Goal: Task Accomplishment & Management: Manage account settings

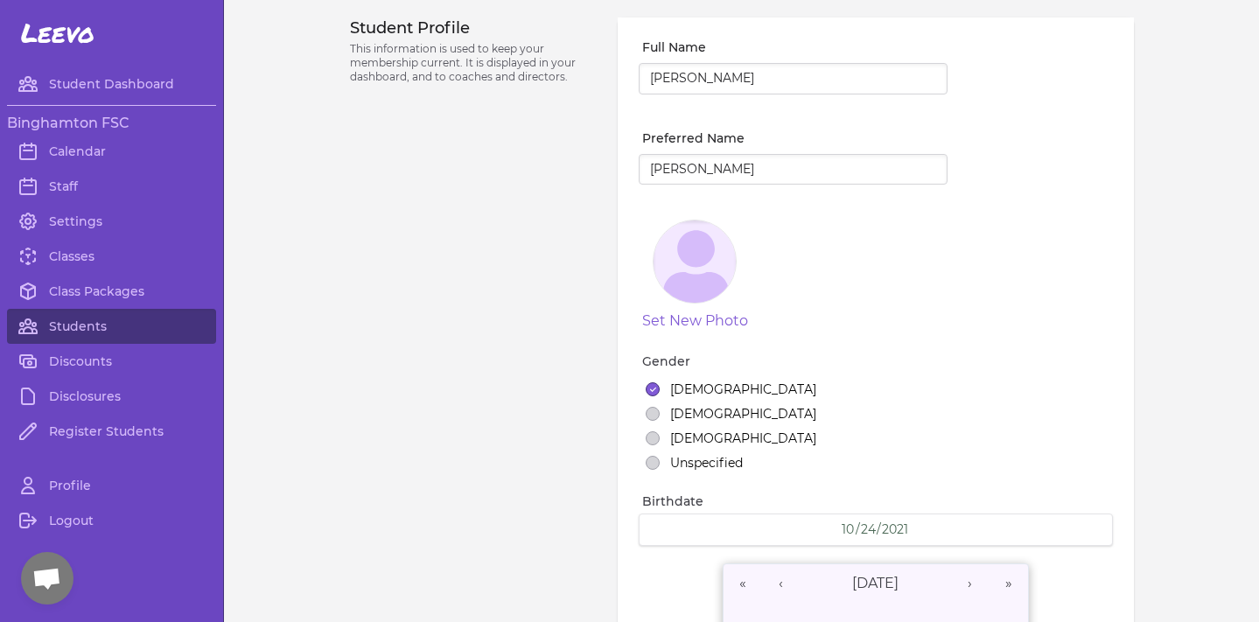
select select "NY"
select select "3"
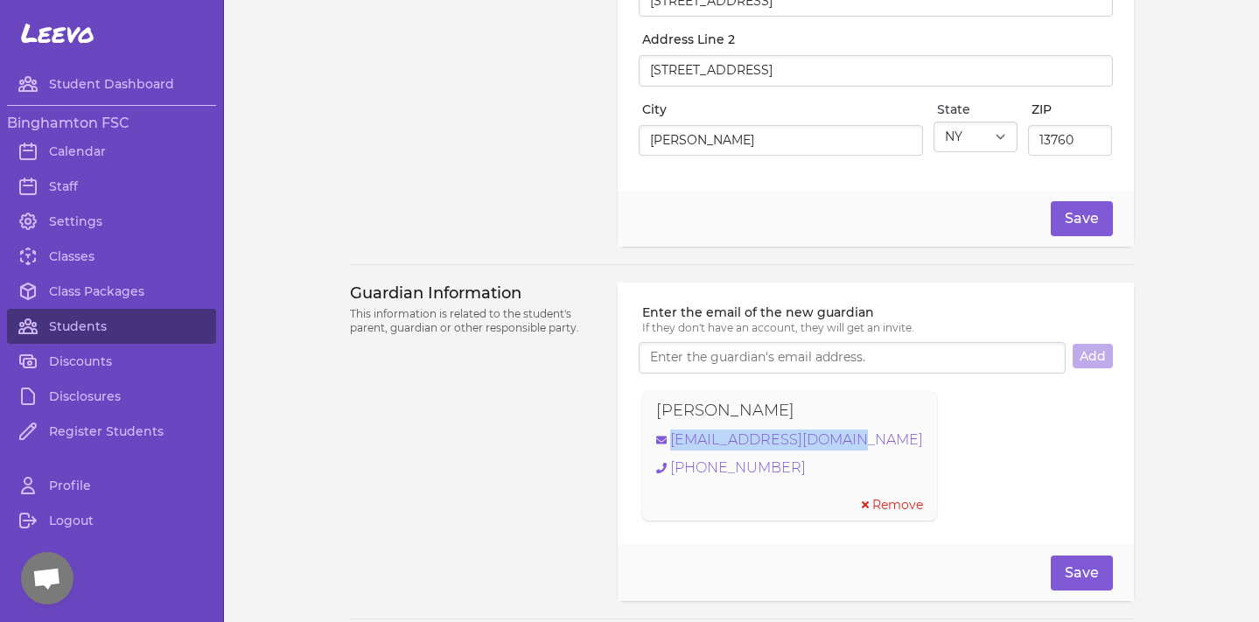
click at [93, 263] on link "Classes" at bounding box center [111, 256] width 209 height 35
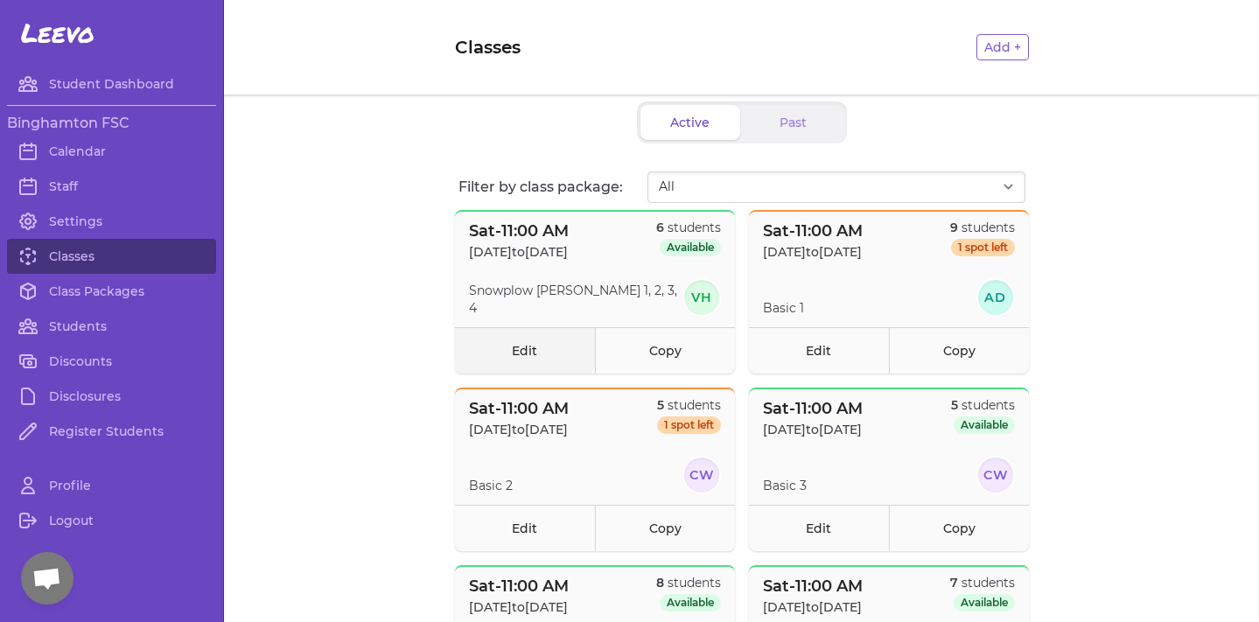
click at [534, 355] on link "Edit" at bounding box center [525, 350] width 140 height 46
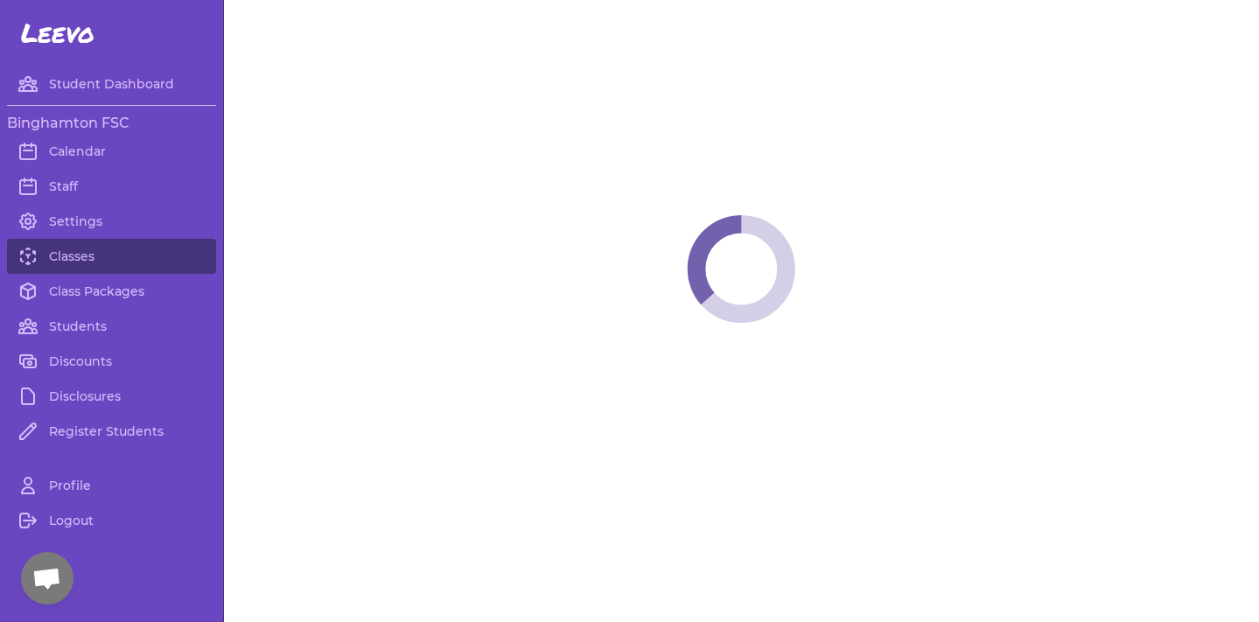
select select "6"
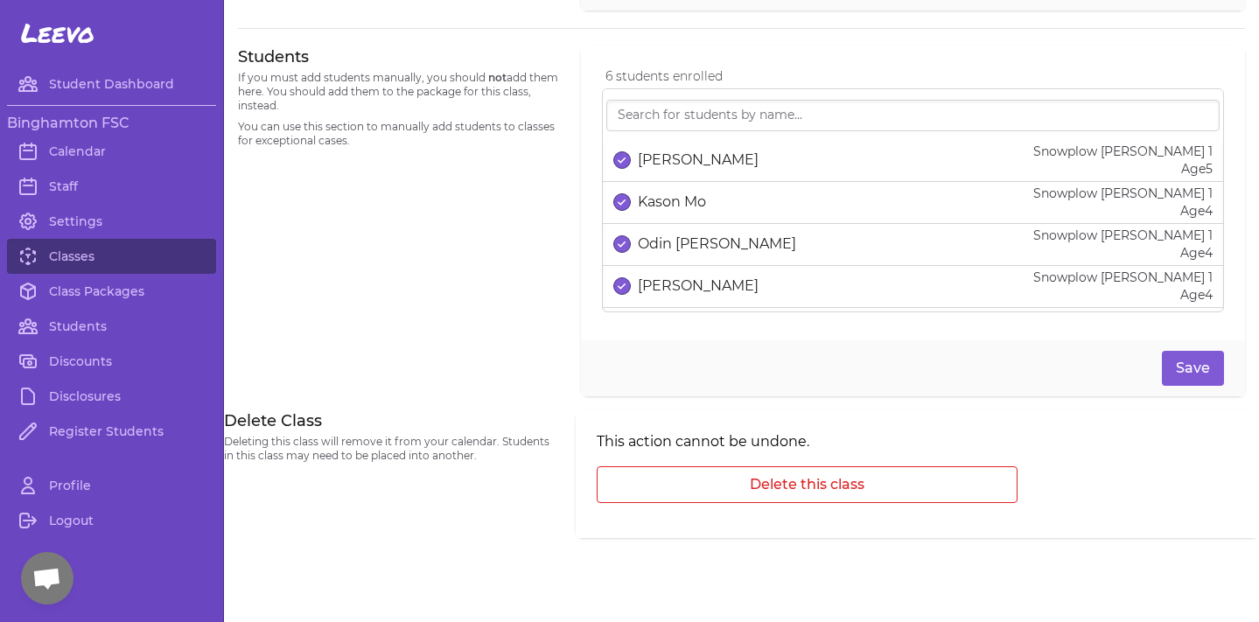
scroll to position [42, 0]
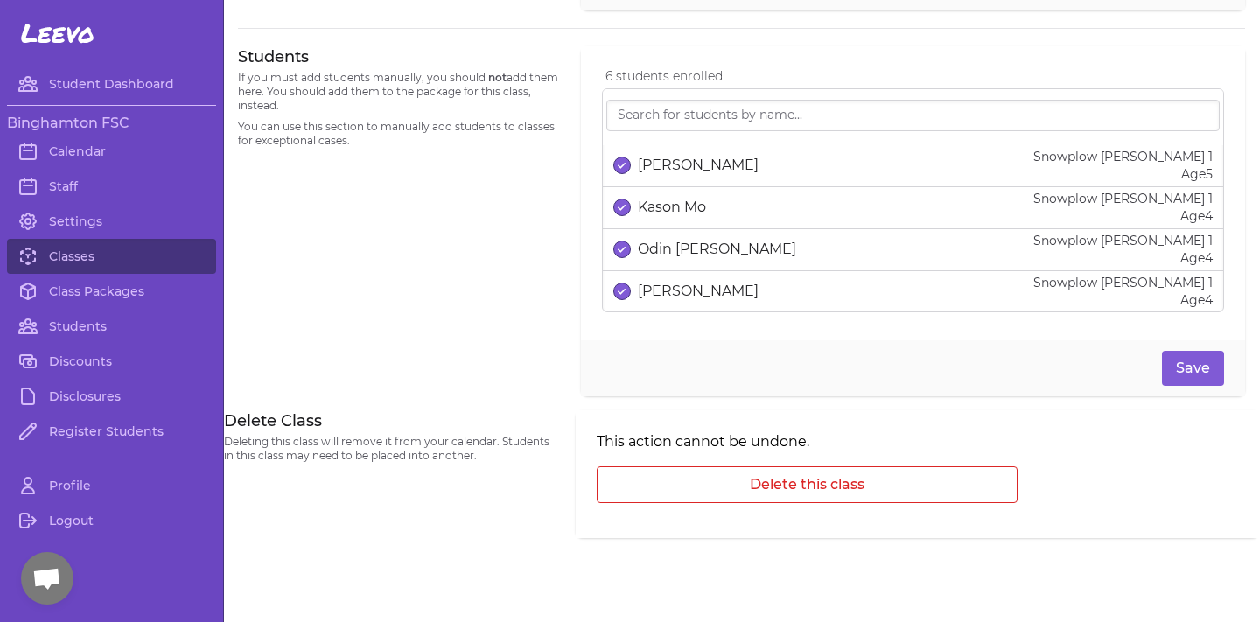
drag, startPoint x: 635, startPoint y: 294, endPoint x: 749, endPoint y: 294, distance: 113.7
click at [749, 294] on div "[PERSON_NAME] Snowplow [PERSON_NAME] 1 Age [DEMOGRAPHIC_DATA]" at bounding box center [912, 291] width 599 height 35
copy p "[PERSON_NAME]"
click at [111, 252] on link "Classes" at bounding box center [111, 256] width 209 height 35
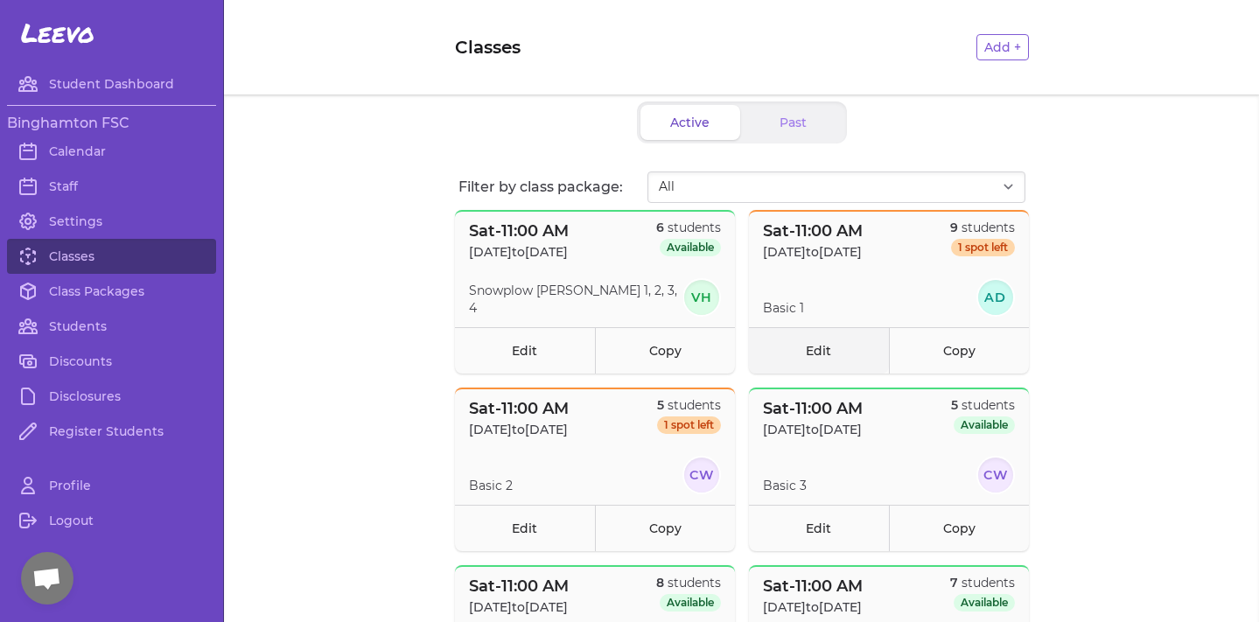
click at [832, 357] on link "Edit" at bounding box center [819, 350] width 140 height 46
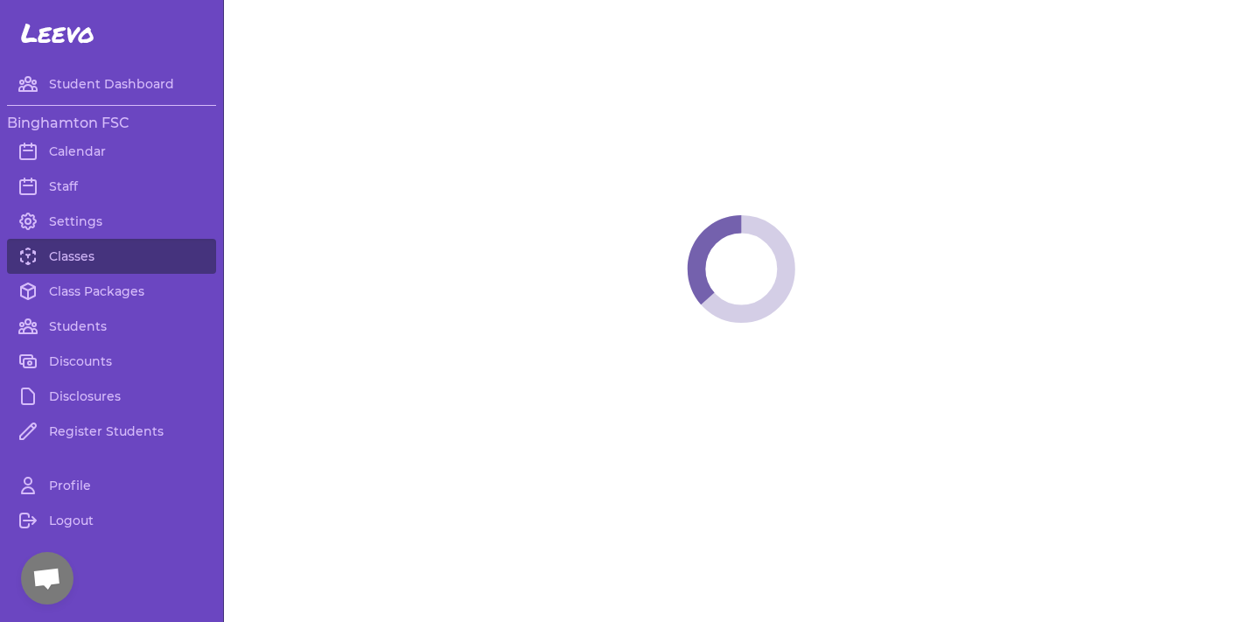
select select "6"
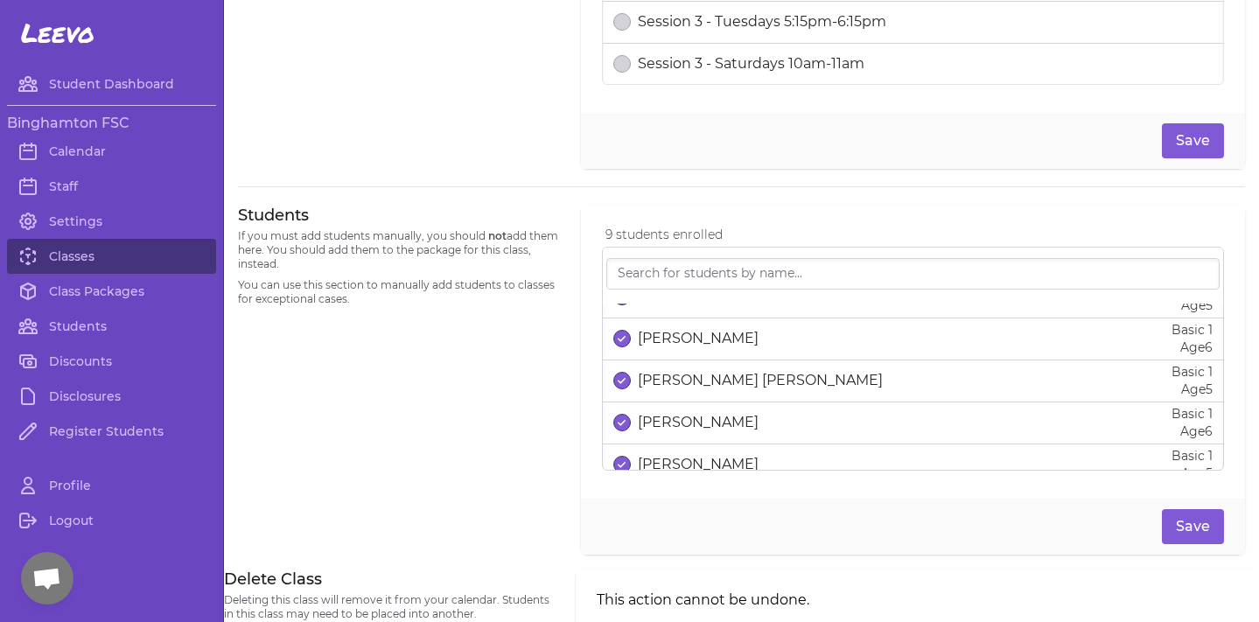
scroll to position [38, 0]
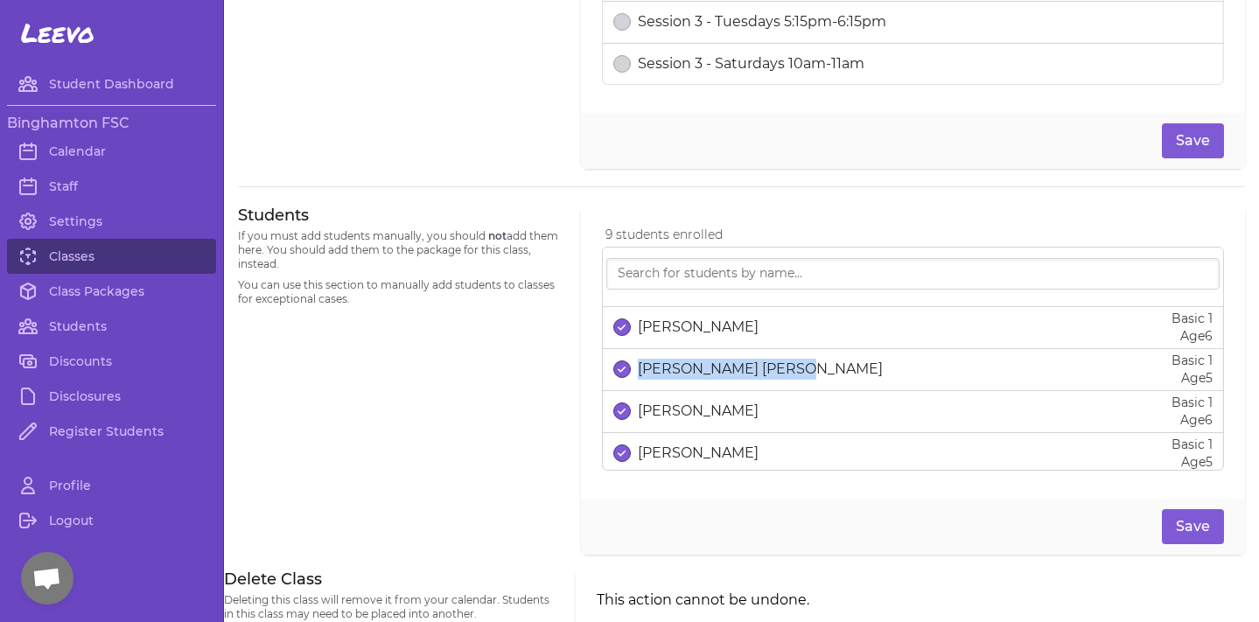
drag, startPoint x: 814, startPoint y: 375, endPoint x: 639, endPoint y: 379, distance: 175.0
click at [639, 379] on div "[PERSON_NAME] [PERSON_NAME] Basic 1 Age [DEMOGRAPHIC_DATA]" at bounding box center [912, 369] width 599 height 35
copy p "[PERSON_NAME] [PERSON_NAME]"
click at [546, 422] on div "Students If you must add students manually, you should not add them here. You s…" at bounding box center [399, 380] width 322 height 350
click at [632, 367] on div "[PERSON_NAME] [PERSON_NAME]" at bounding box center [747, 369] width 269 height 21
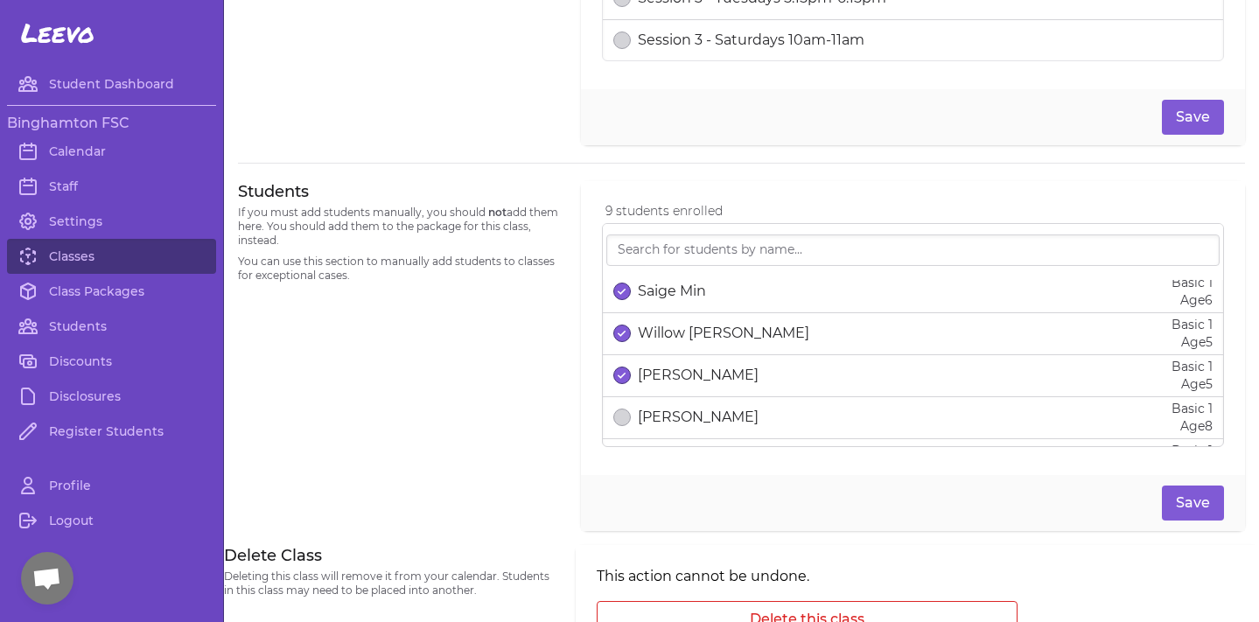
scroll to position [257, 0]
click at [84, 261] on link "Classes" at bounding box center [111, 256] width 209 height 35
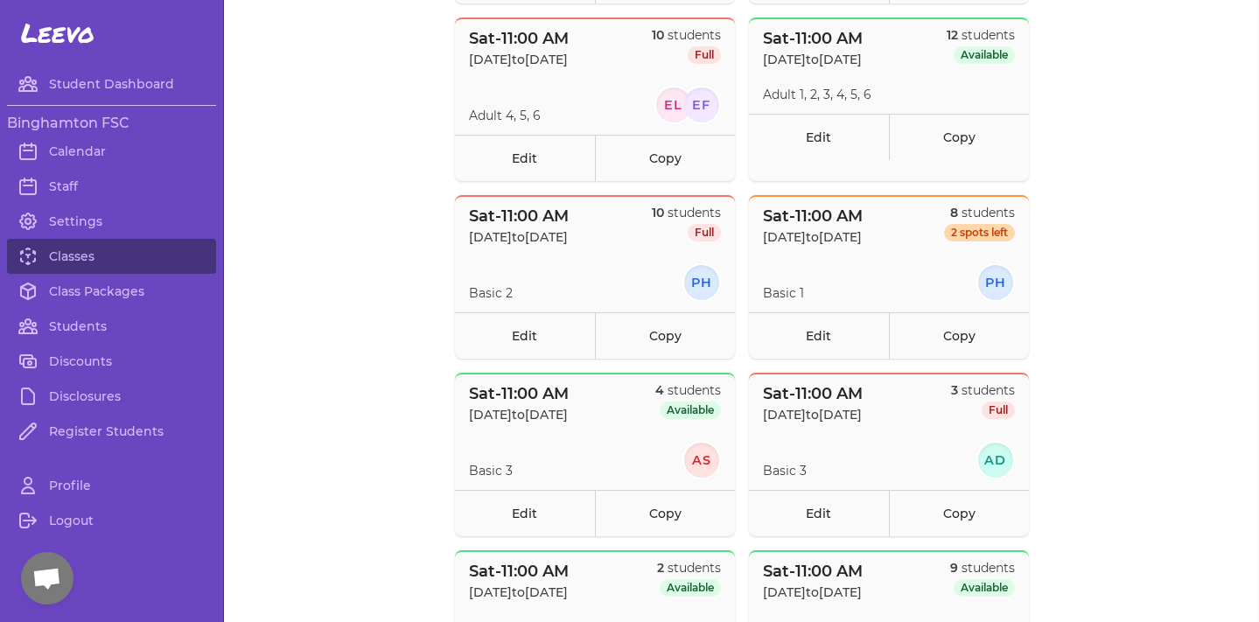
scroll to position [759, 0]
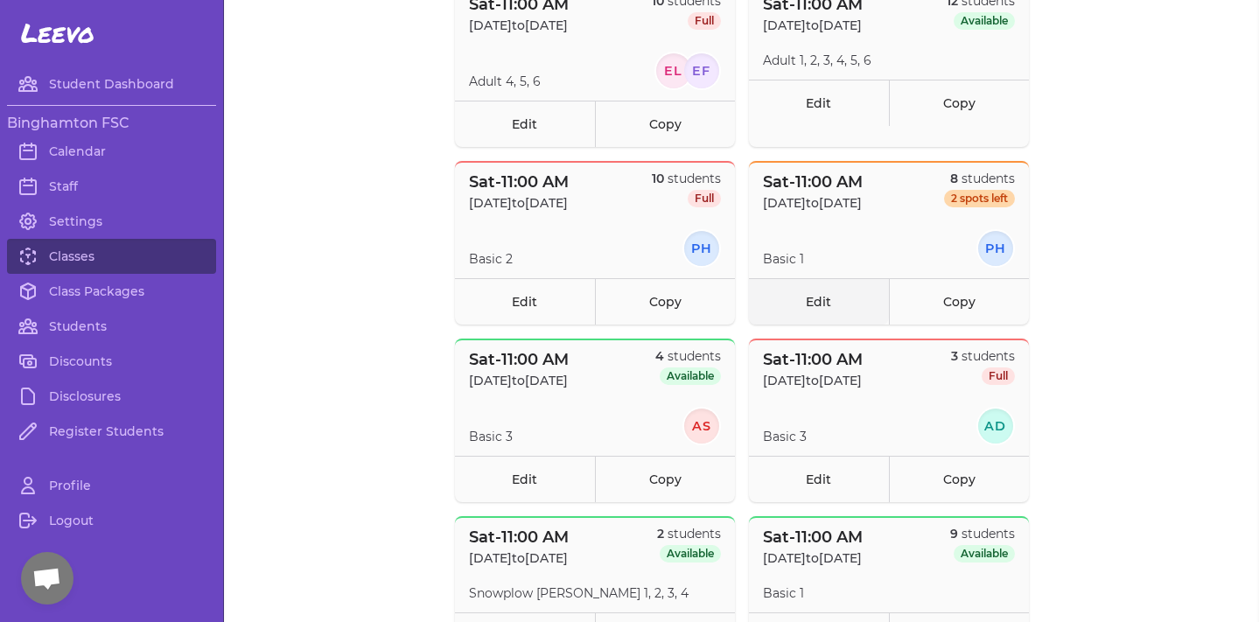
click at [829, 311] on link "Edit" at bounding box center [819, 301] width 140 height 46
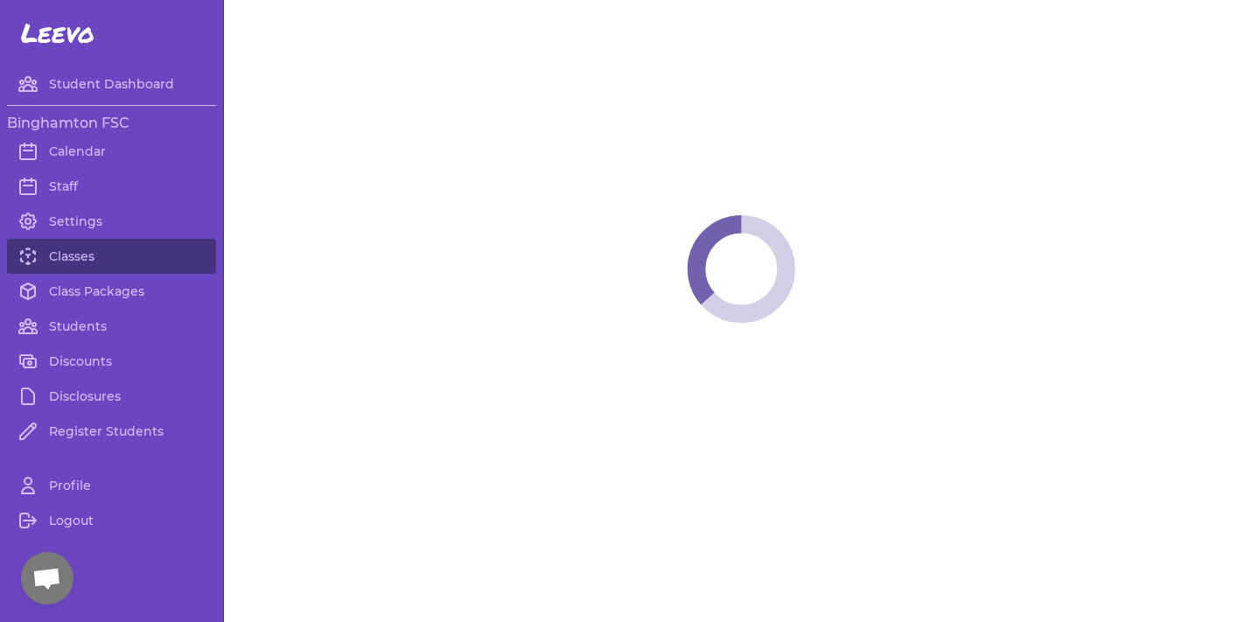
select select "6"
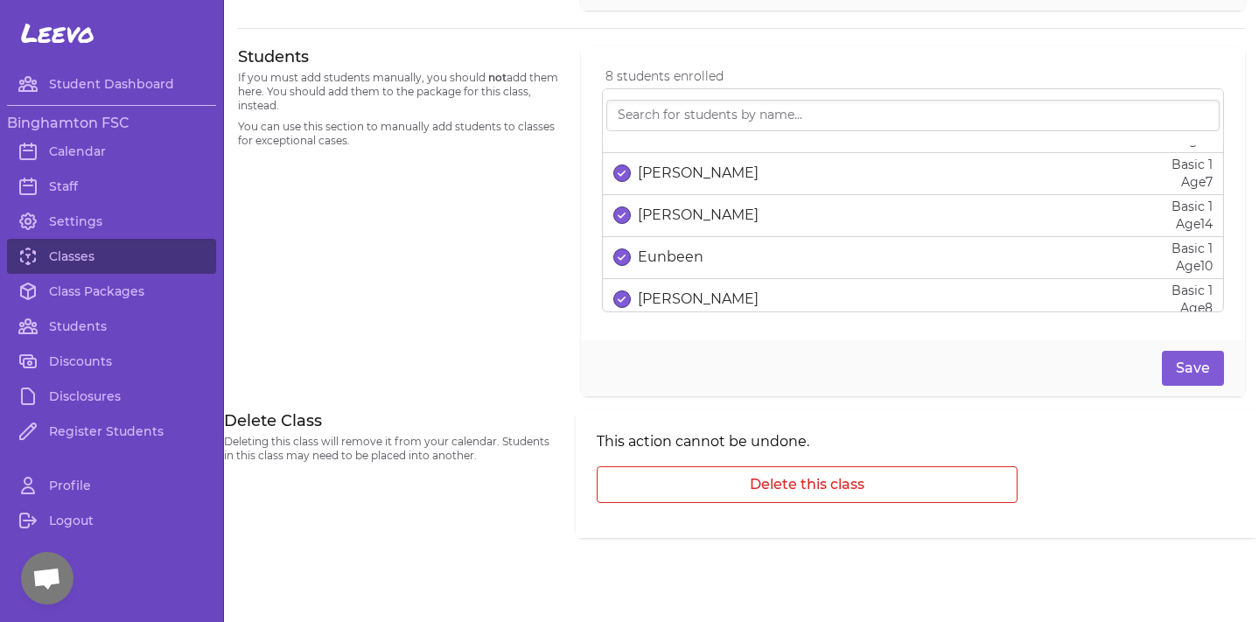
scroll to position [66, 0]
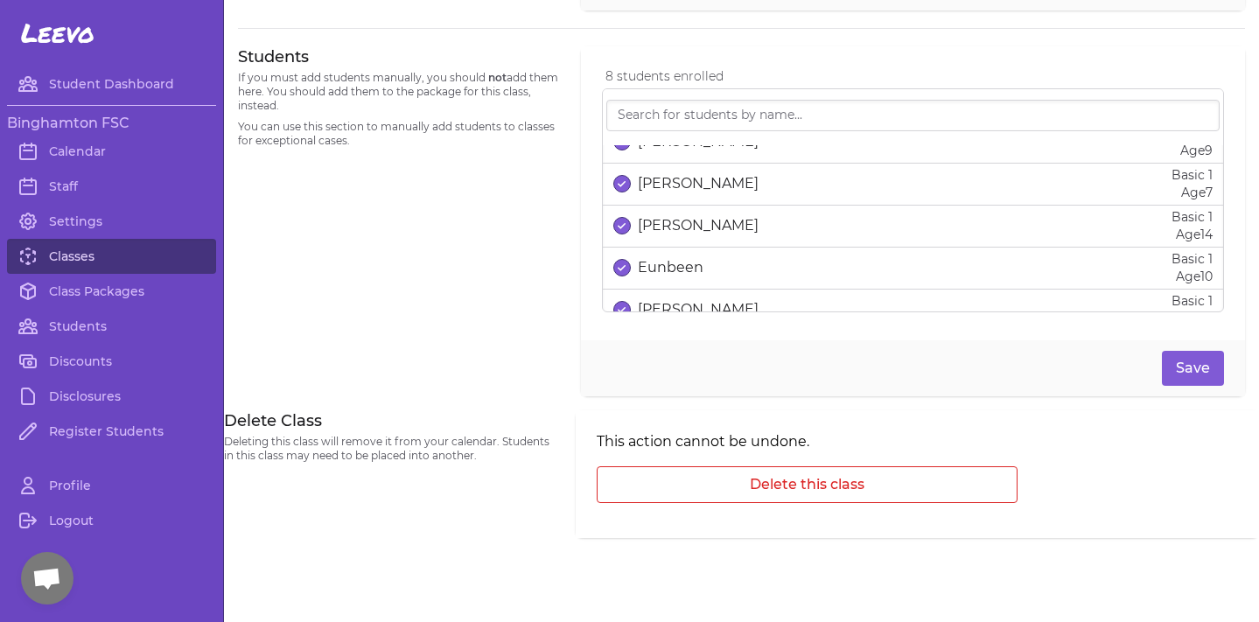
click at [131, 256] on link "Classes" at bounding box center [111, 256] width 209 height 35
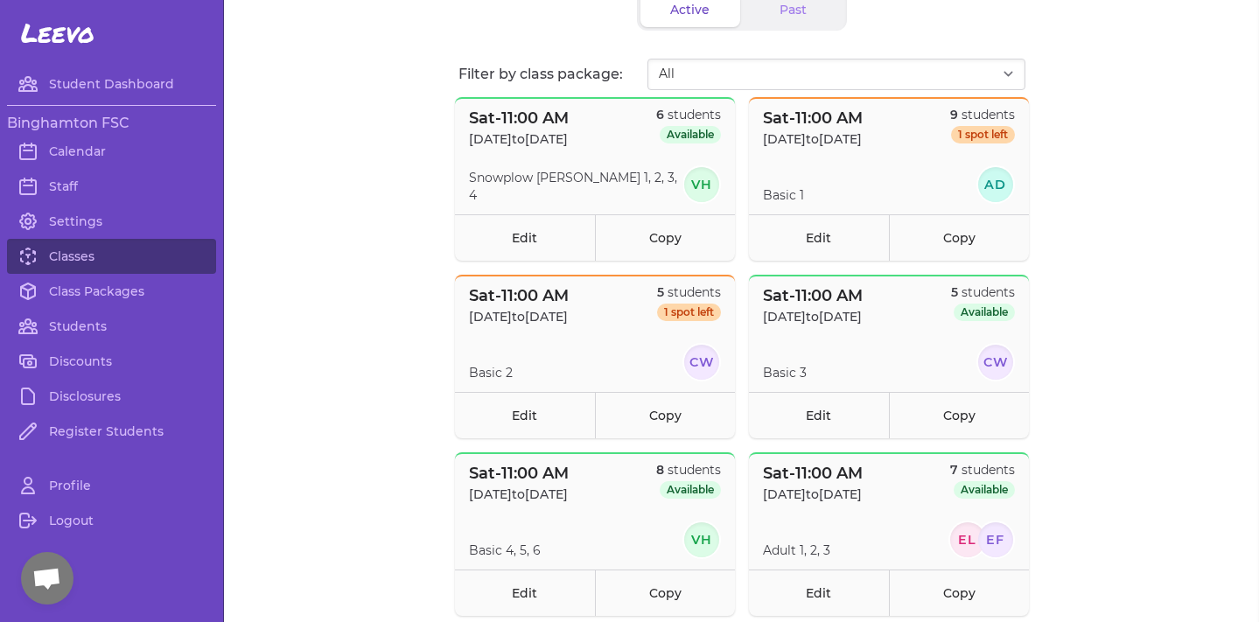
scroll to position [129, 0]
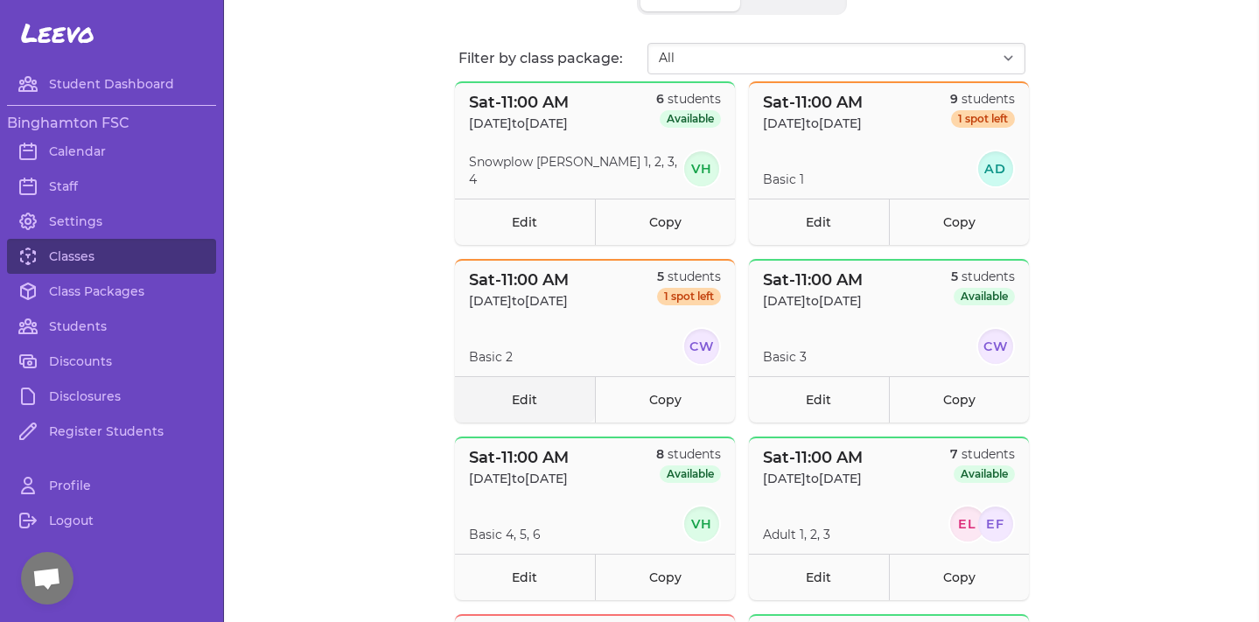
click at [529, 394] on link "Edit" at bounding box center [525, 399] width 140 height 46
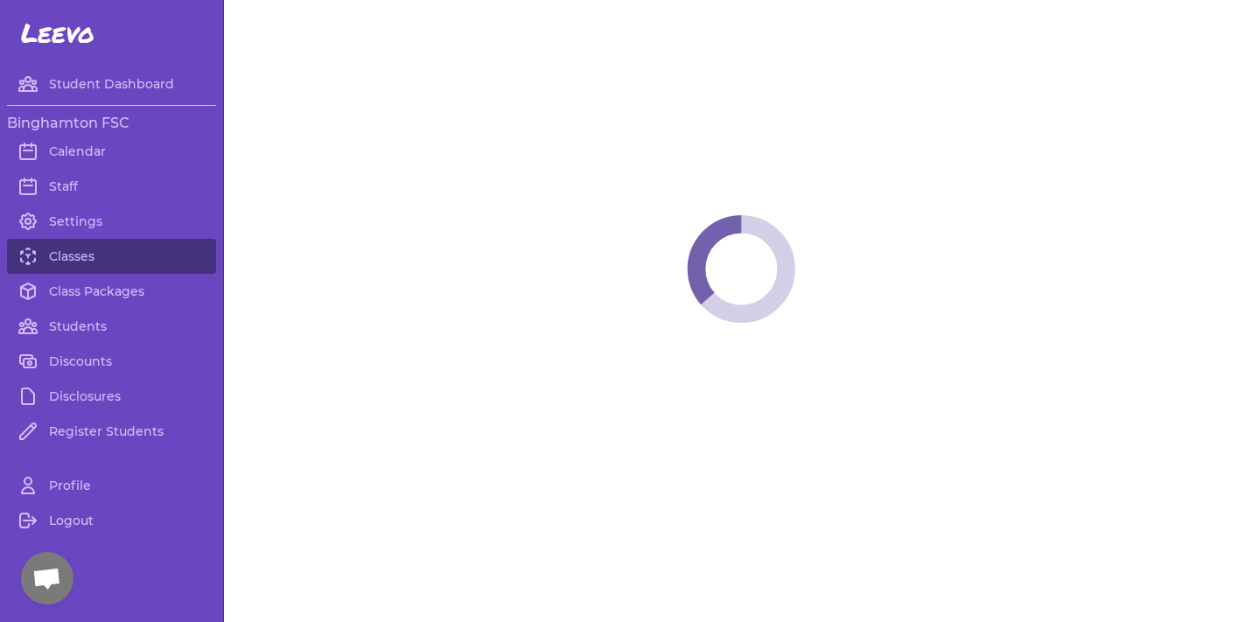
select select "6"
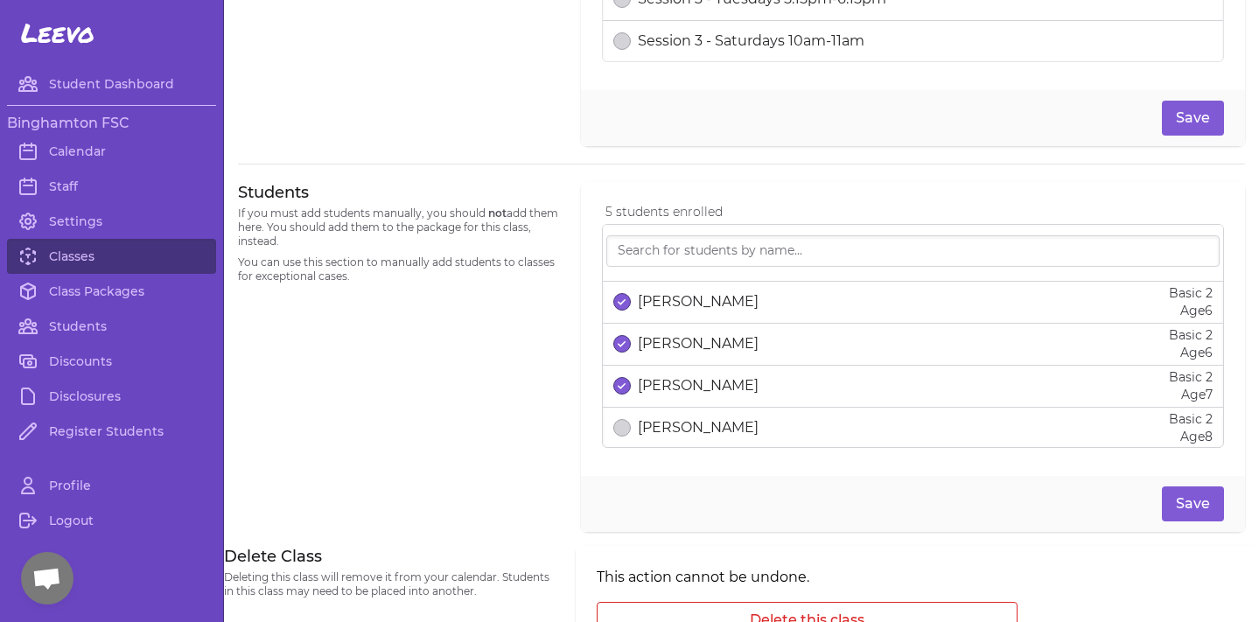
scroll to position [101, 0]
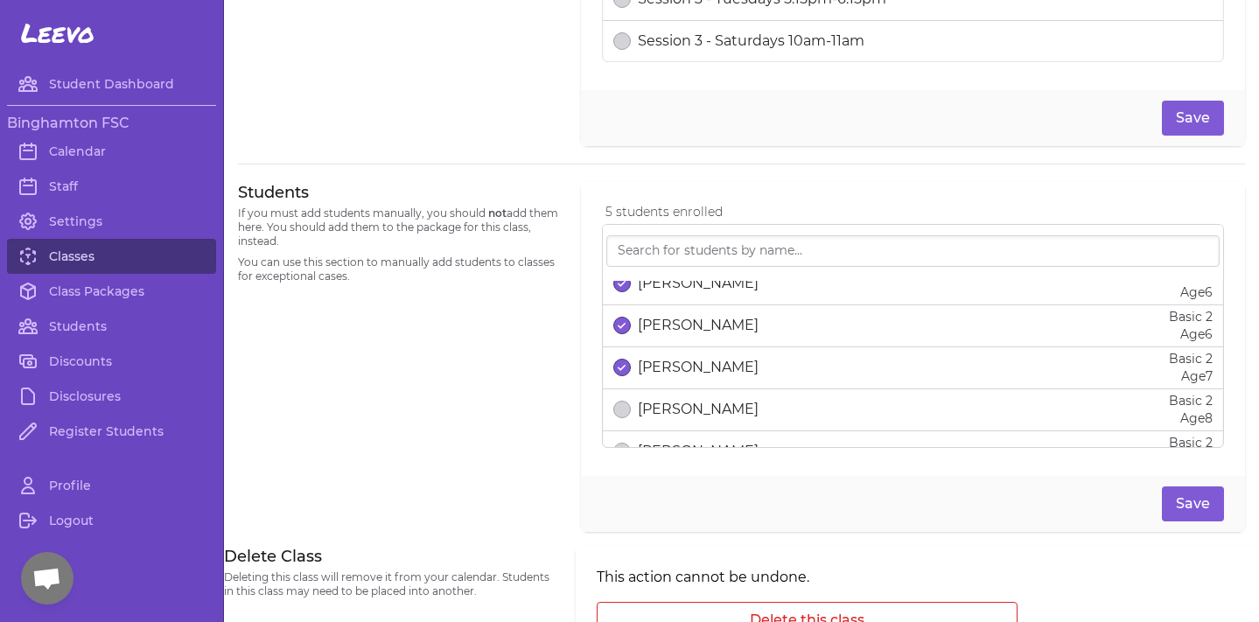
click at [123, 263] on link "Classes" at bounding box center [111, 256] width 209 height 35
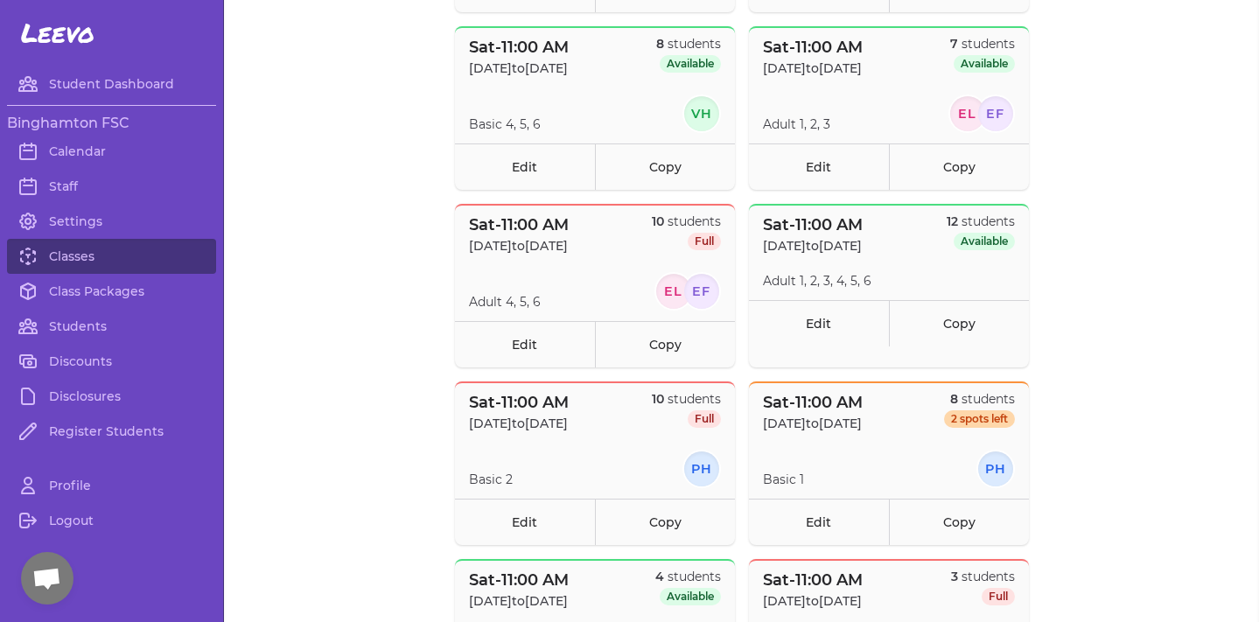
scroll to position [541, 0]
click at [512, 343] on link "Edit" at bounding box center [525, 342] width 140 height 46
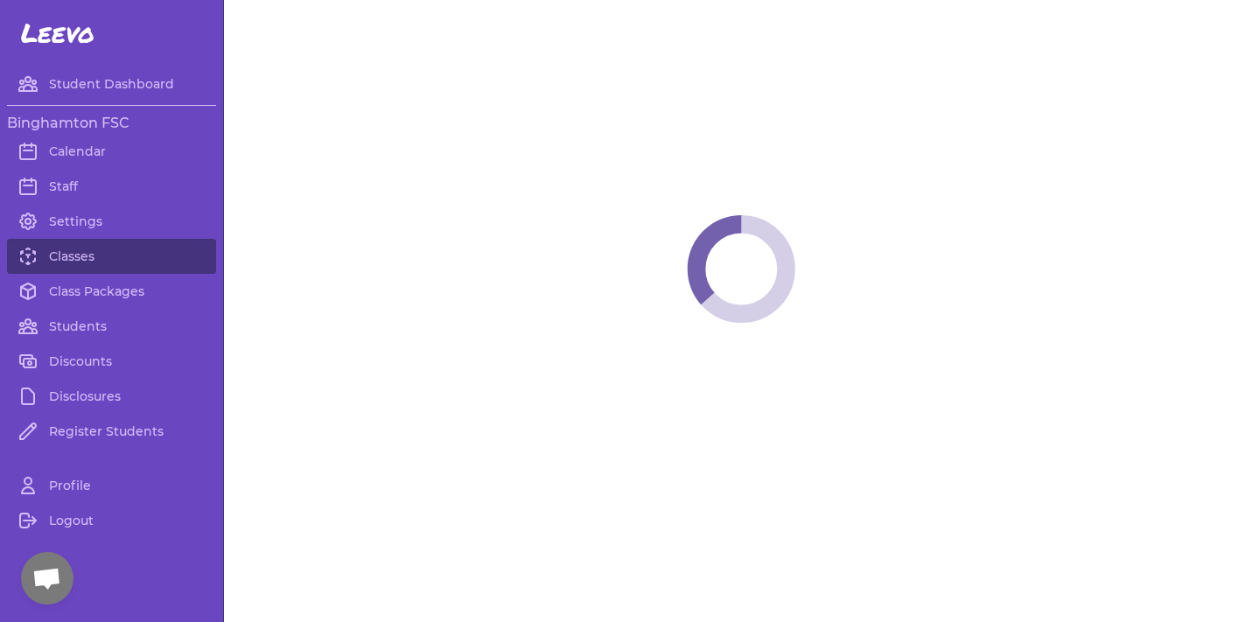
select select "6"
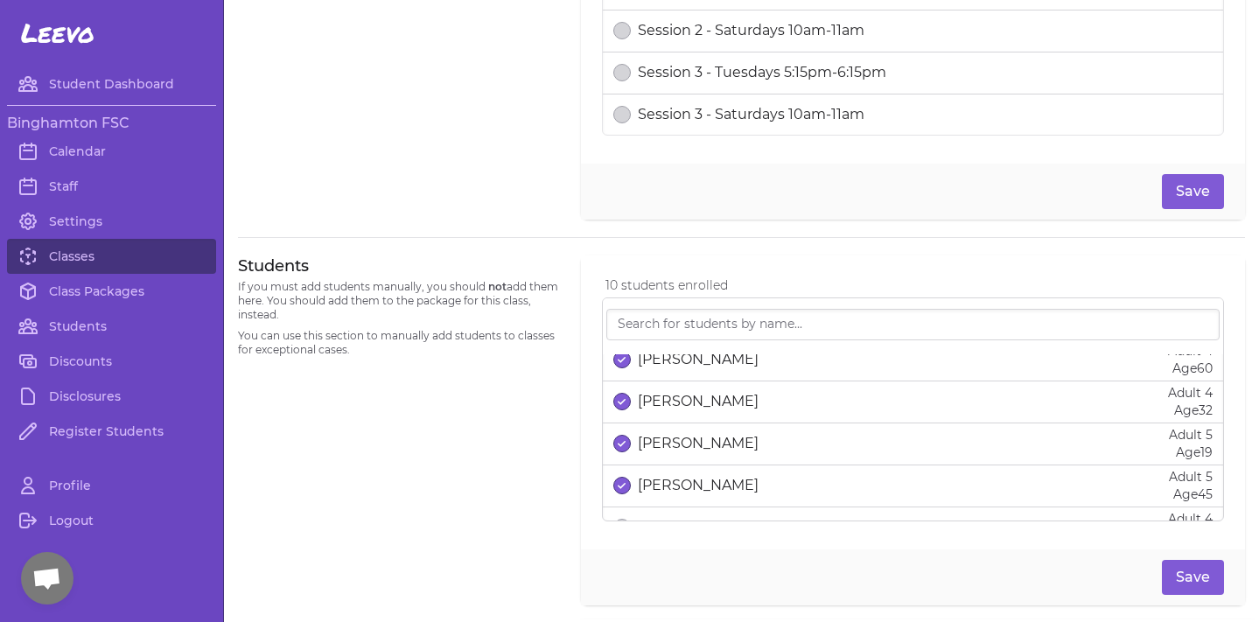
scroll to position [277, 0]
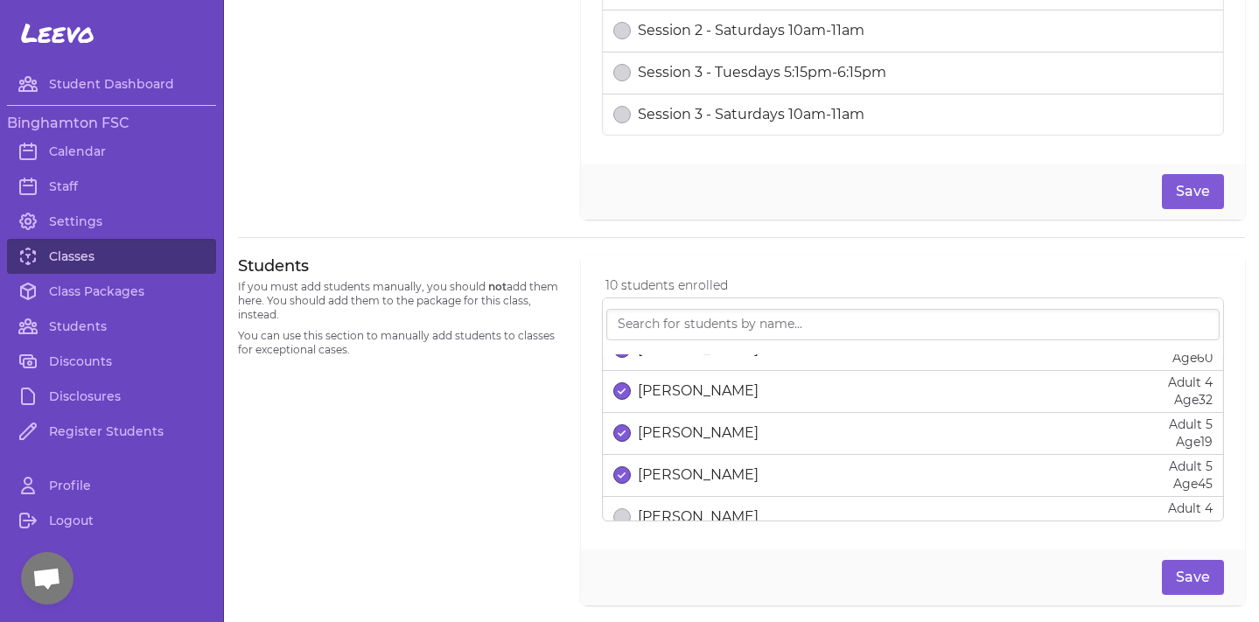
click at [67, 253] on link "Classes" at bounding box center [111, 256] width 209 height 35
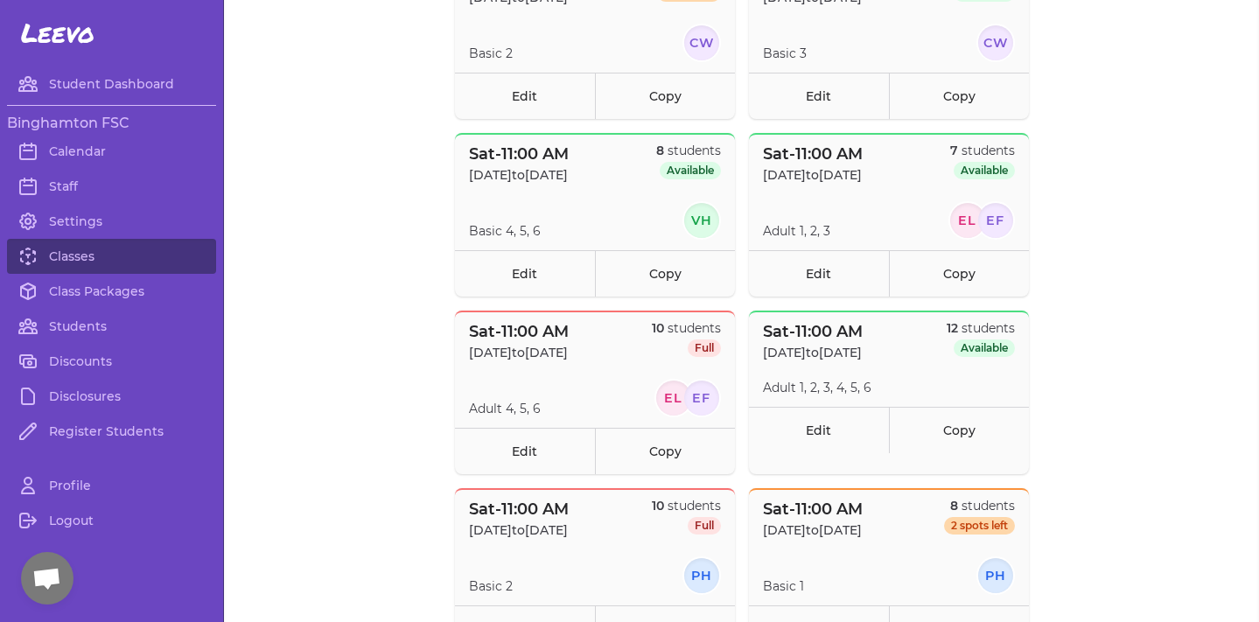
scroll to position [580, 0]
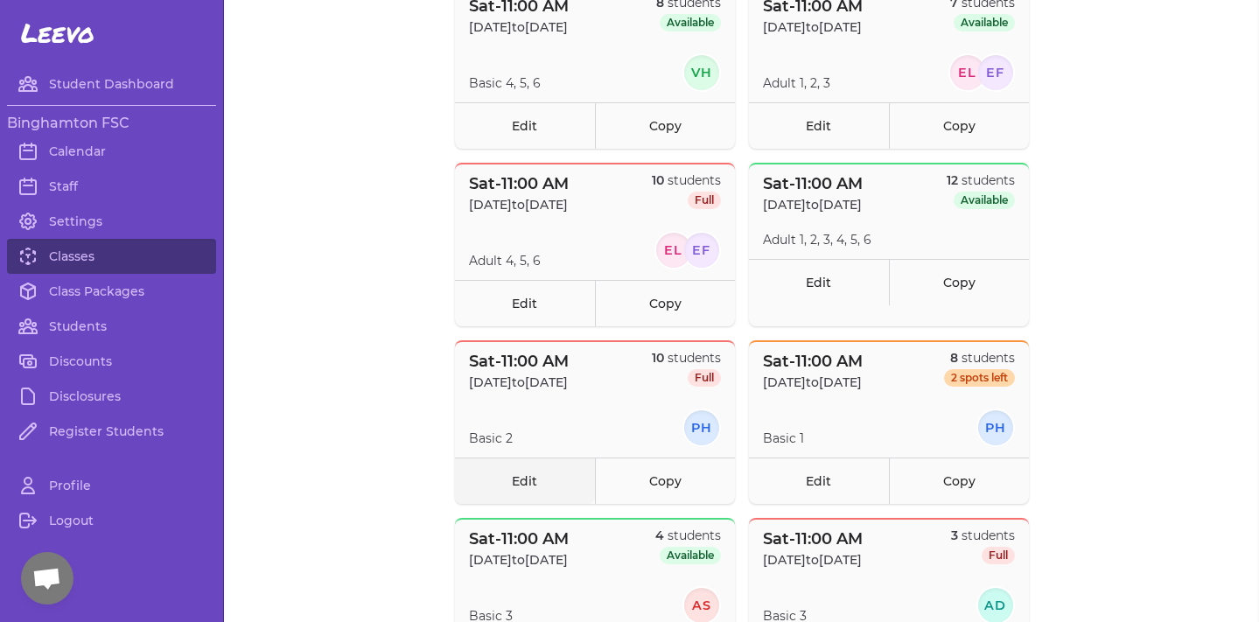
click at [510, 495] on link "Edit" at bounding box center [525, 480] width 140 height 46
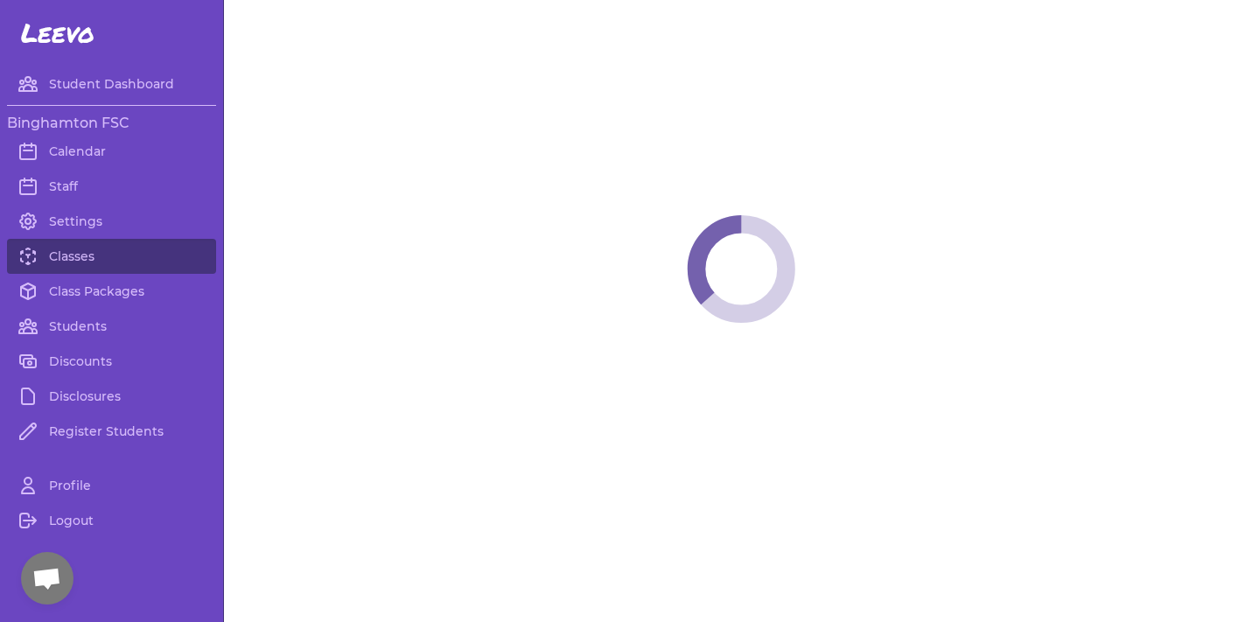
select select "6"
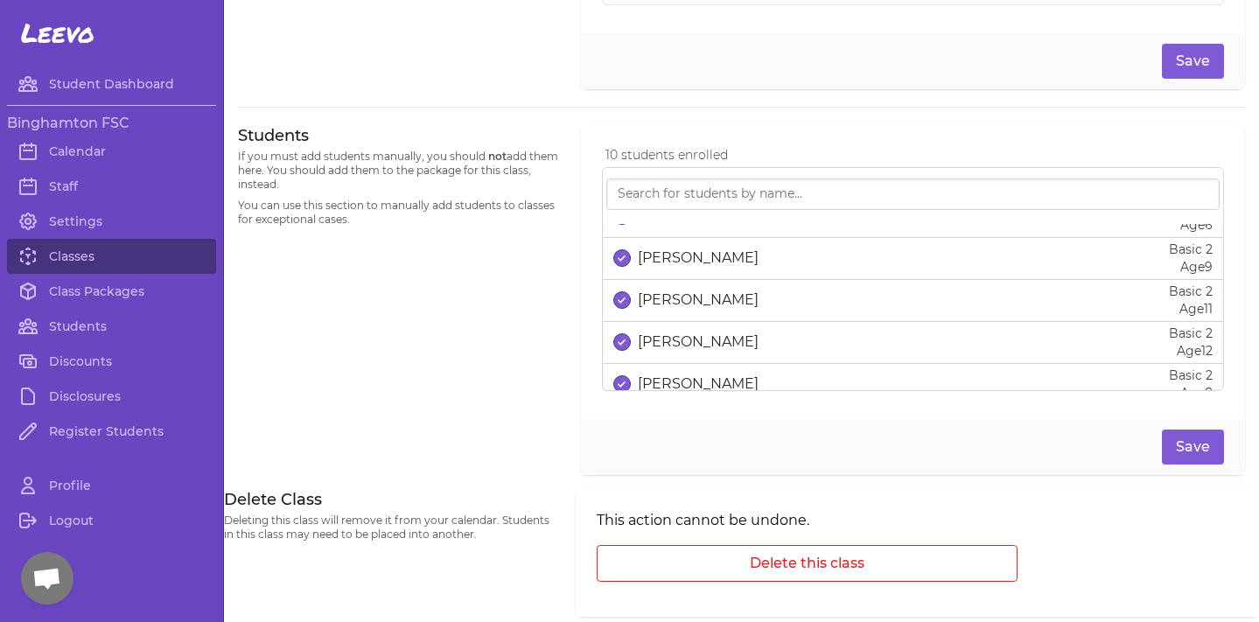
scroll to position [237, 0]
click at [100, 273] on link "Classes" at bounding box center [111, 256] width 209 height 35
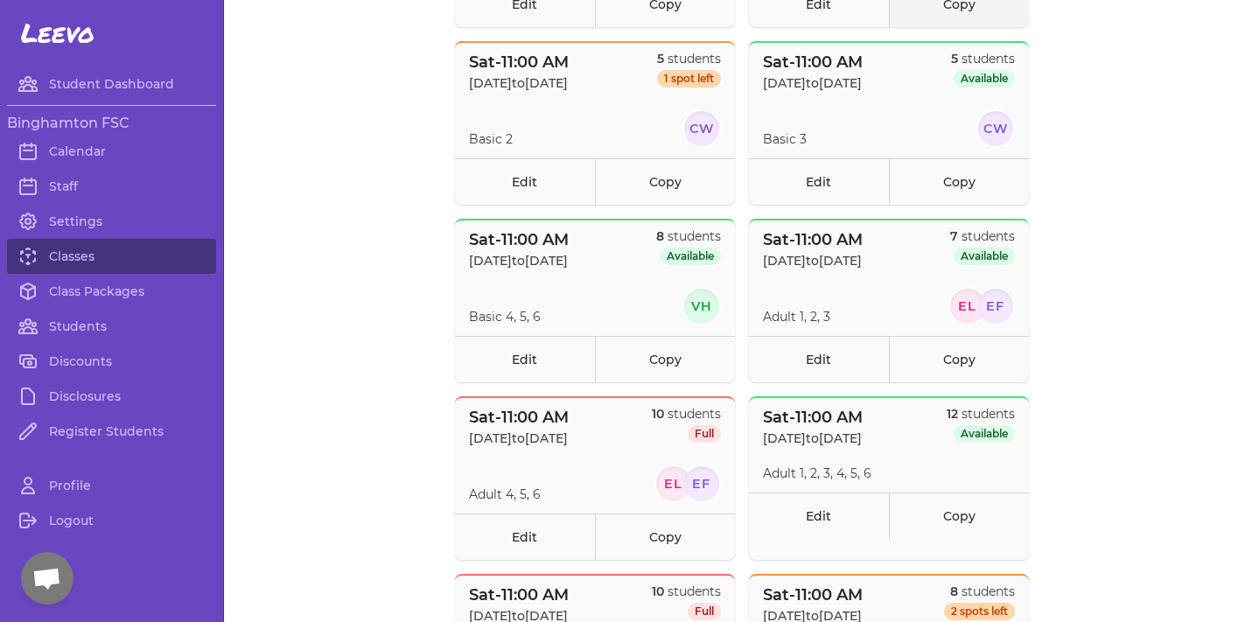
scroll to position [347, 0]
click at [809, 190] on link "Edit" at bounding box center [819, 180] width 140 height 46
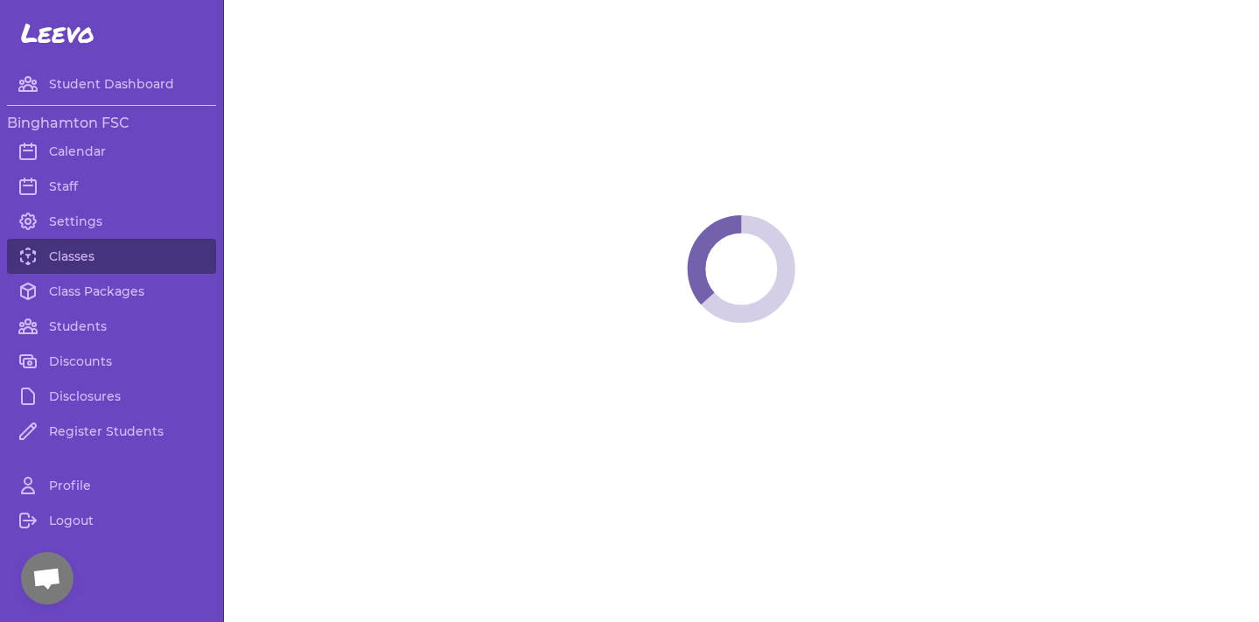
select select "6"
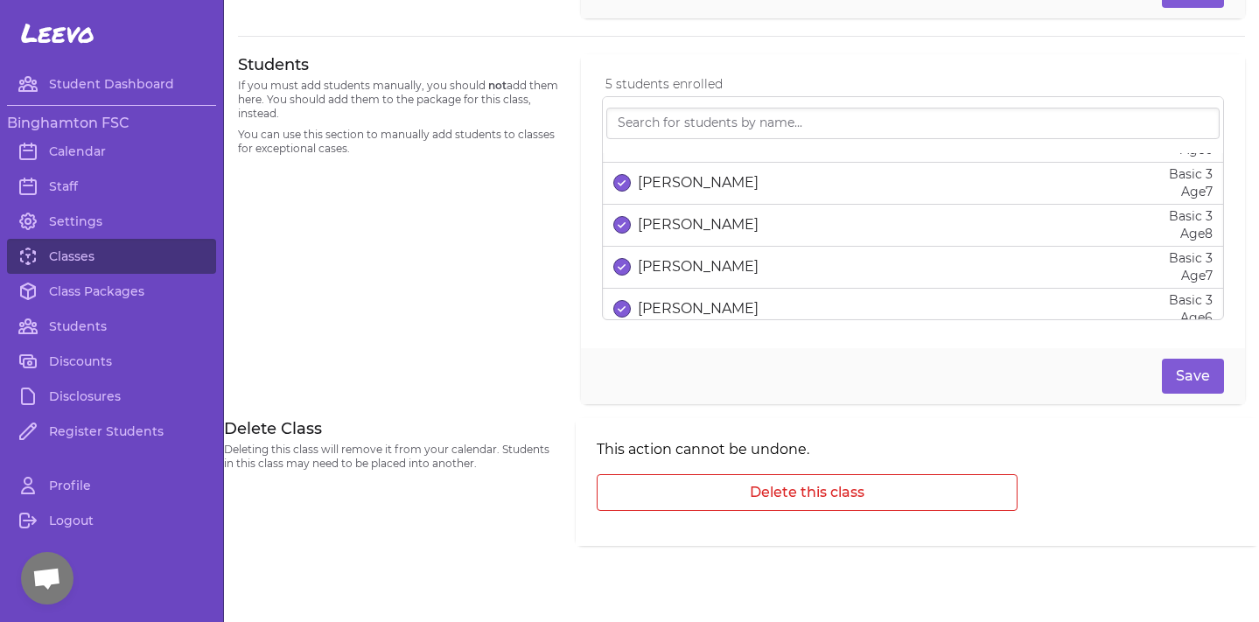
scroll to position [64, 0]
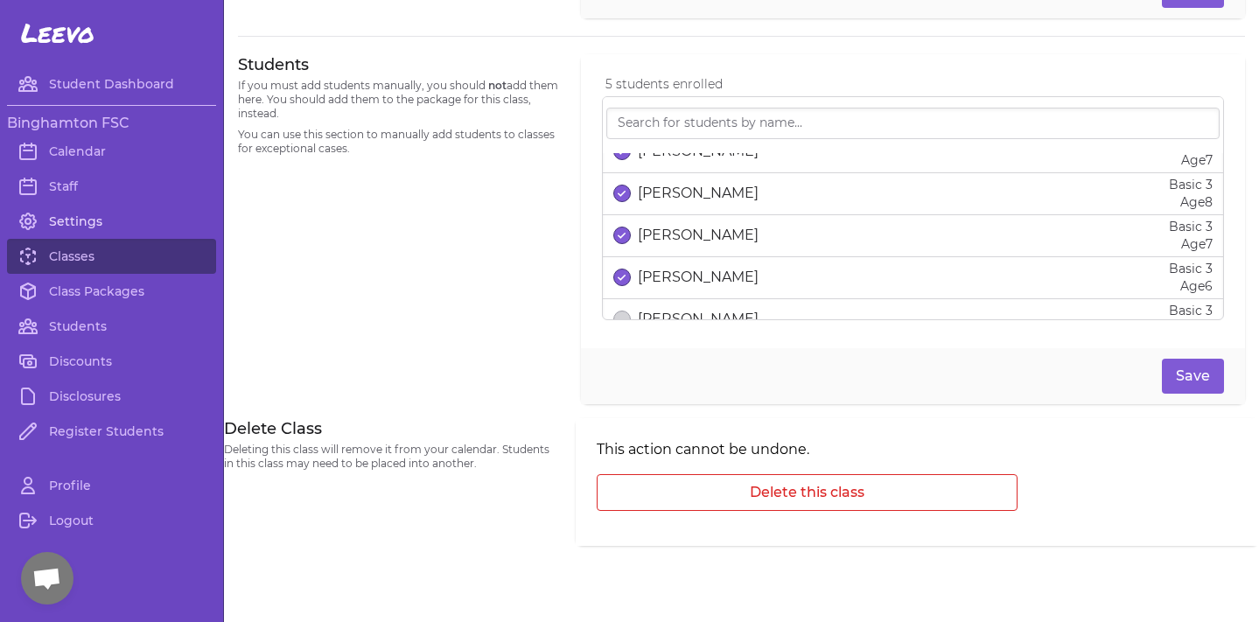
click at [101, 237] on link "Settings" at bounding box center [111, 221] width 209 height 35
select select "NY"
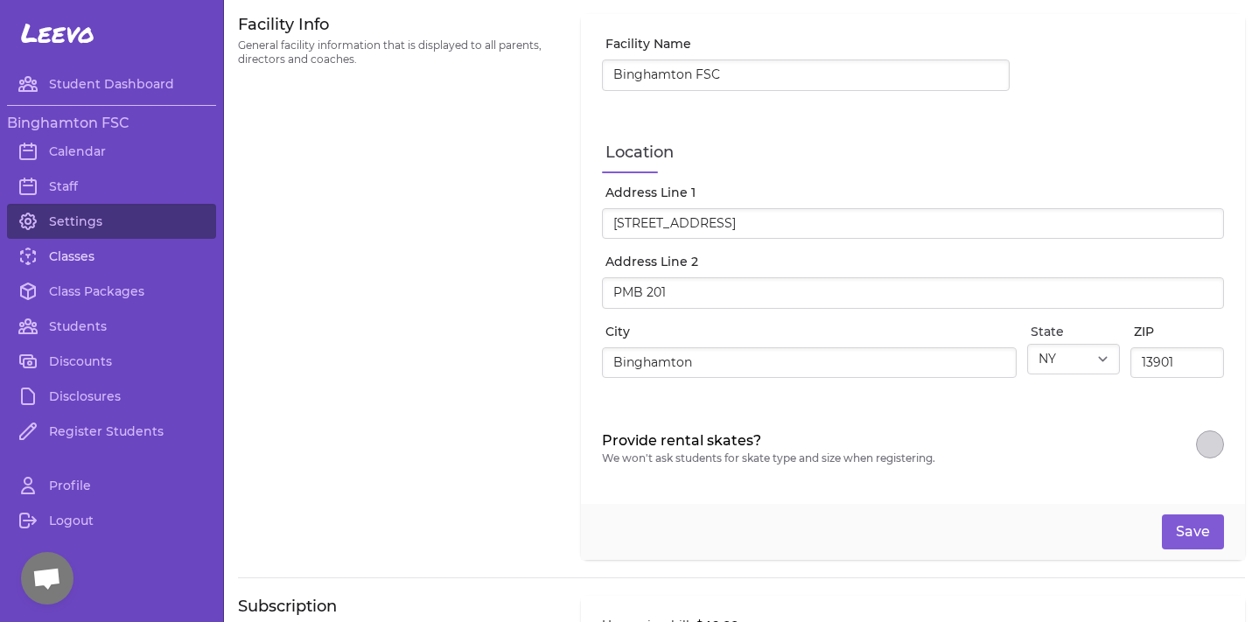
click at [111, 255] on link "Classes" at bounding box center [111, 256] width 209 height 35
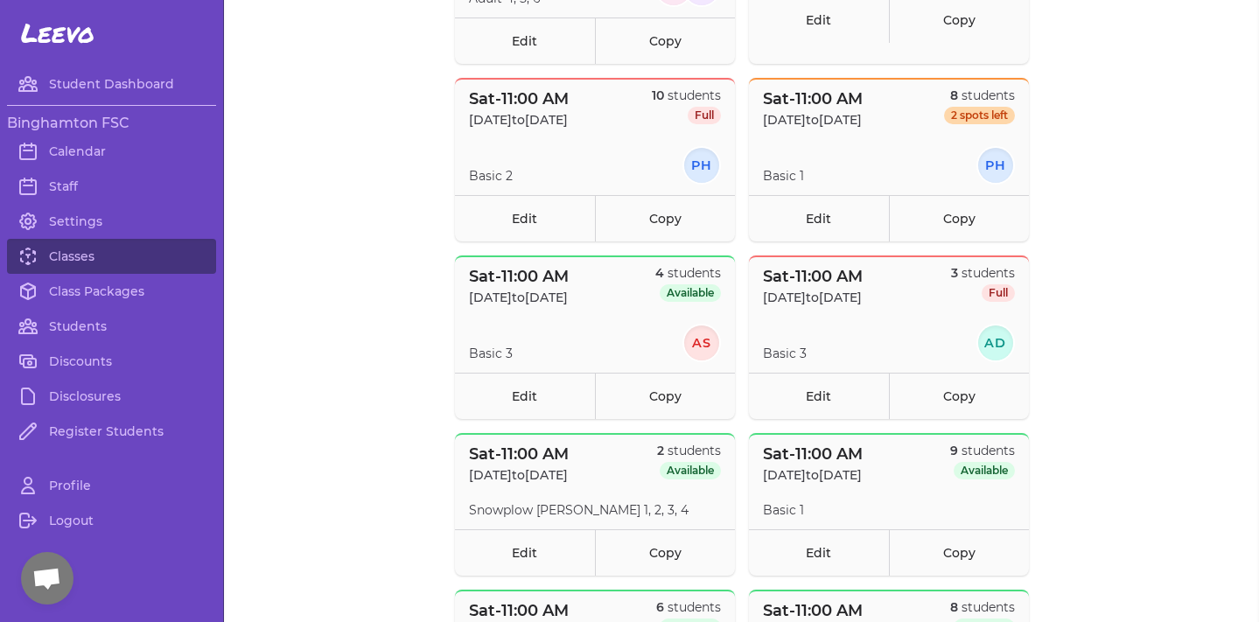
scroll to position [844, 0]
click at [570, 379] on link "Edit" at bounding box center [525, 394] width 140 height 46
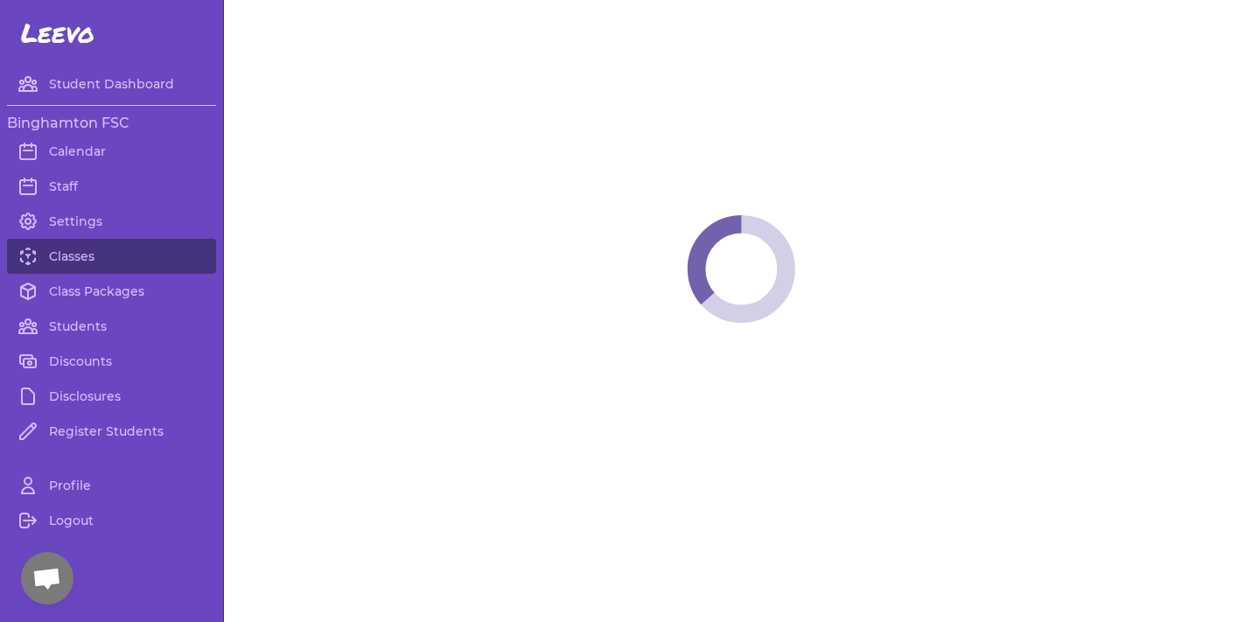
select select "6"
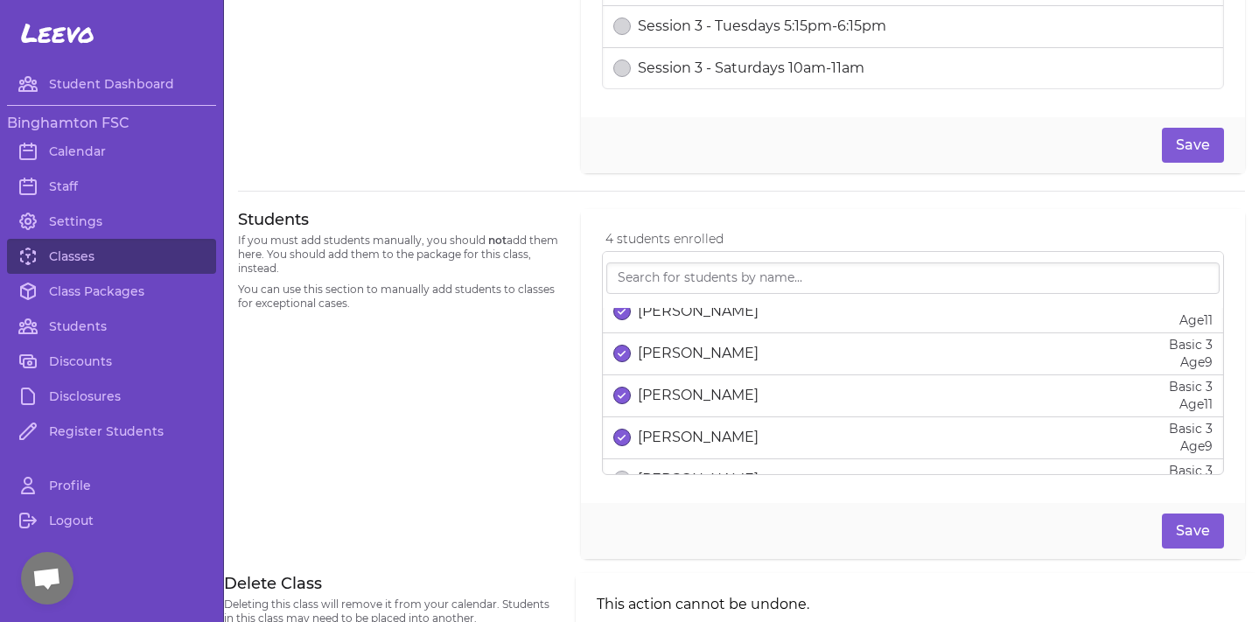
scroll to position [991, 0]
click at [145, 252] on link "Classes" at bounding box center [111, 256] width 209 height 35
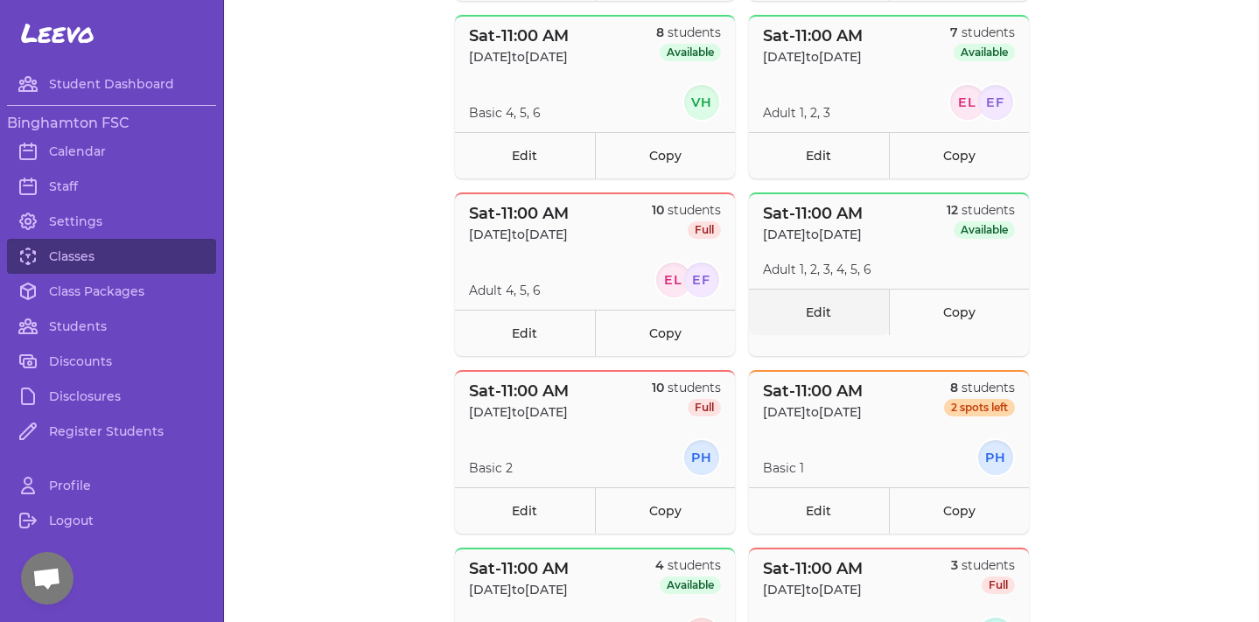
scroll to position [549, 0]
click at [806, 308] on link "Edit" at bounding box center [819, 313] width 140 height 46
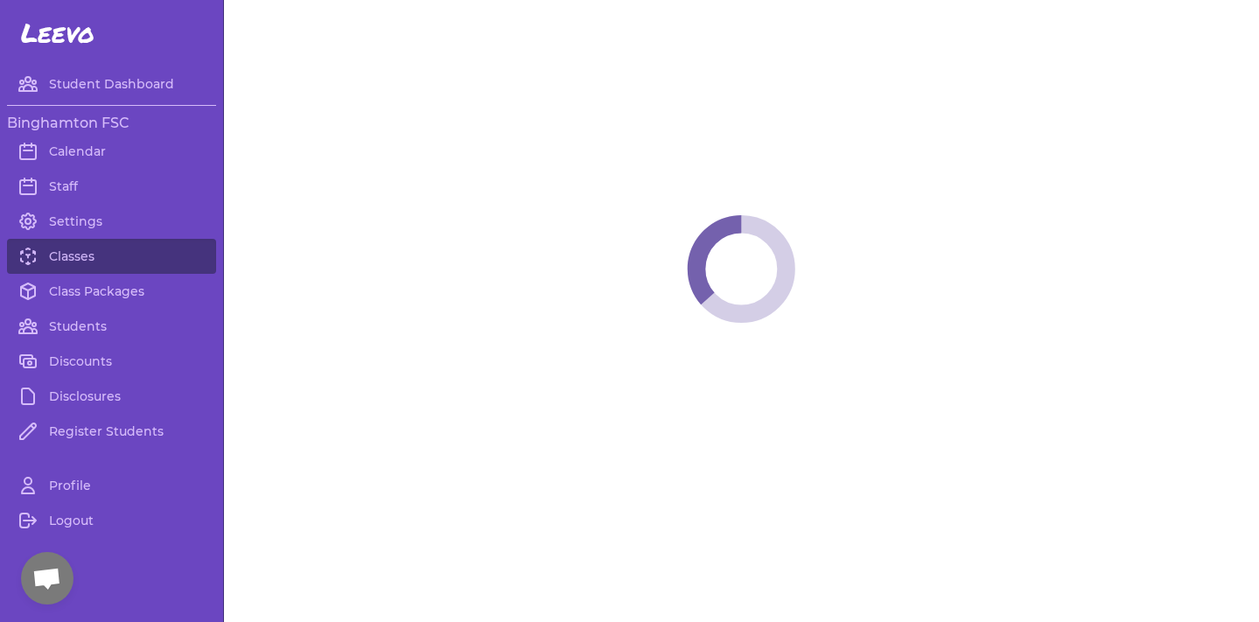
select select "6"
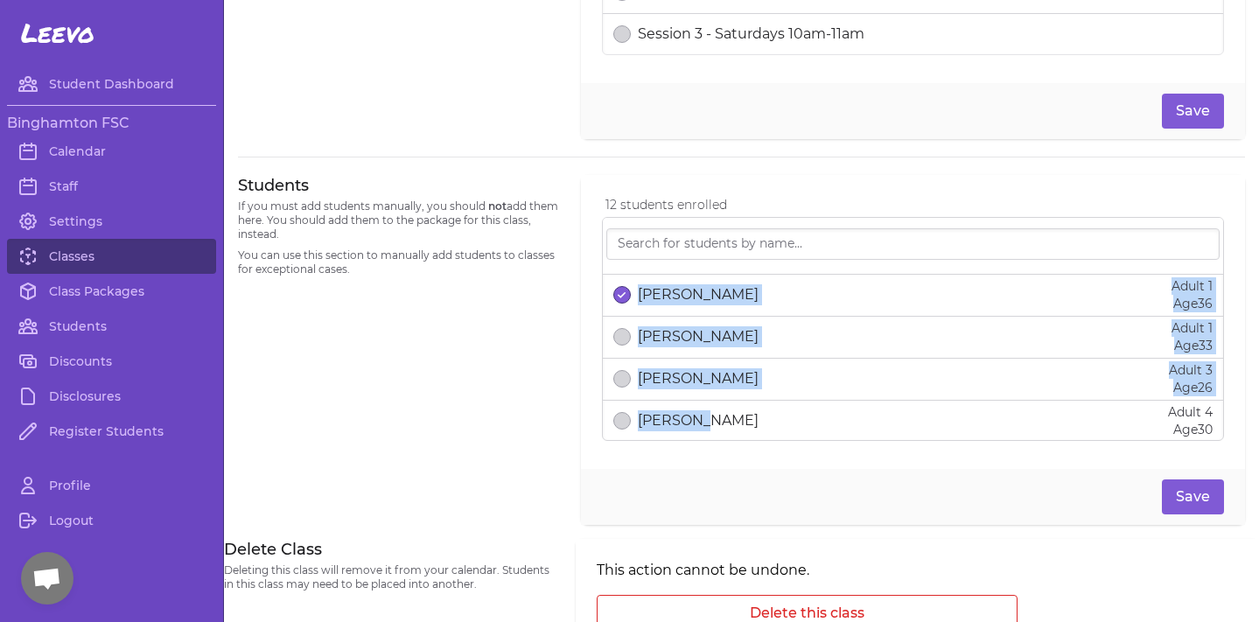
scroll to position [463, 0]
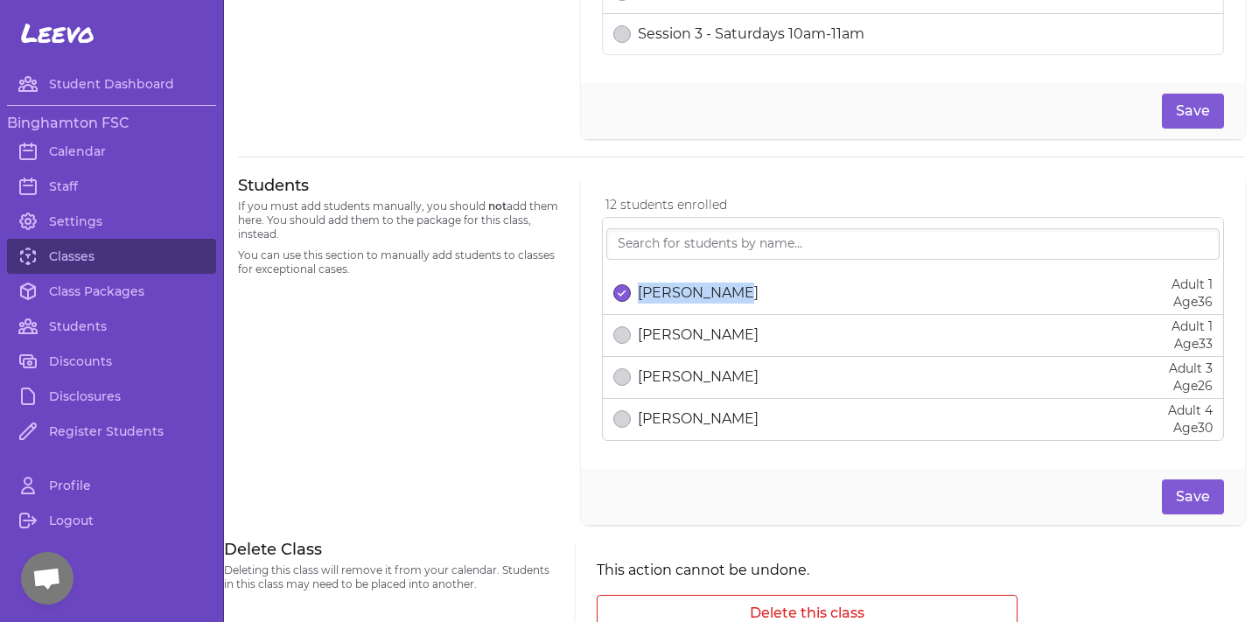
drag, startPoint x: 633, startPoint y: 270, endPoint x: 722, endPoint y: 313, distance: 99.0
click at [722, 313] on div "[PERSON_NAME] Adult 1 Age [DEMOGRAPHIC_DATA] [PERSON_NAME] Adult 1 Age [DEMOGRA…" at bounding box center [913, 329] width 622 height 224
copy ul "[PERSON_NAME] Adult 1 Age [DEMOGRAPHIC_DATA] [PERSON_NAME] Adult 1 Age [DEMOGRA…"
click at [73, 180] on link "Staff" at bounding box center [111, 186] width 209 height 35
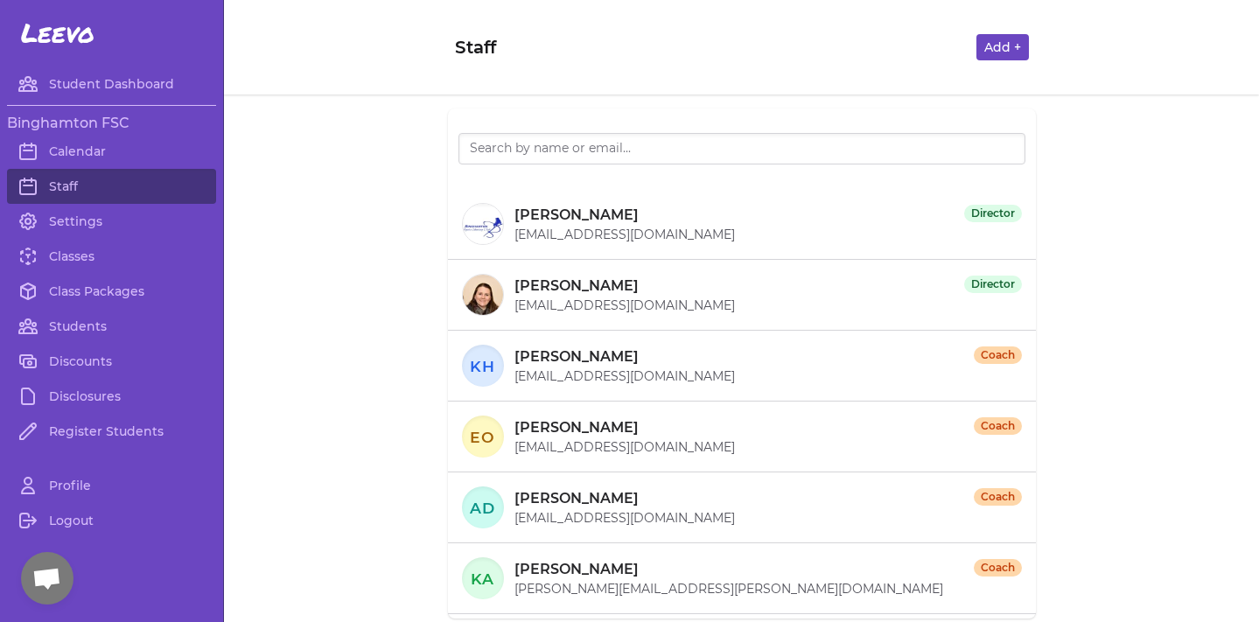
click at [1015, 51] on button "Add +" at bounding box center [1002, 47] width 52 height 26
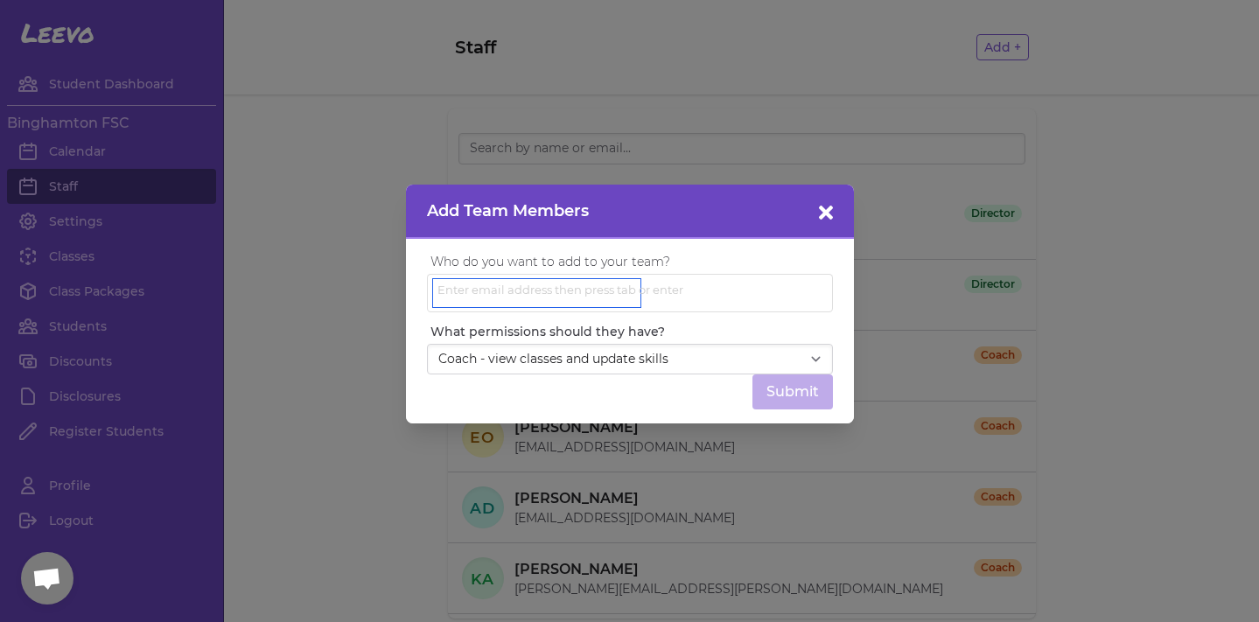
click at [582, 305] on input "text" at bounding box center [536, 293] width 207 height 28
type input "R"
paste input "[EMAIL_ADDRESS][DOMAIN_NAME]"
type input "[EMAIL_ADDRESS][DOMAIN_NAME]"
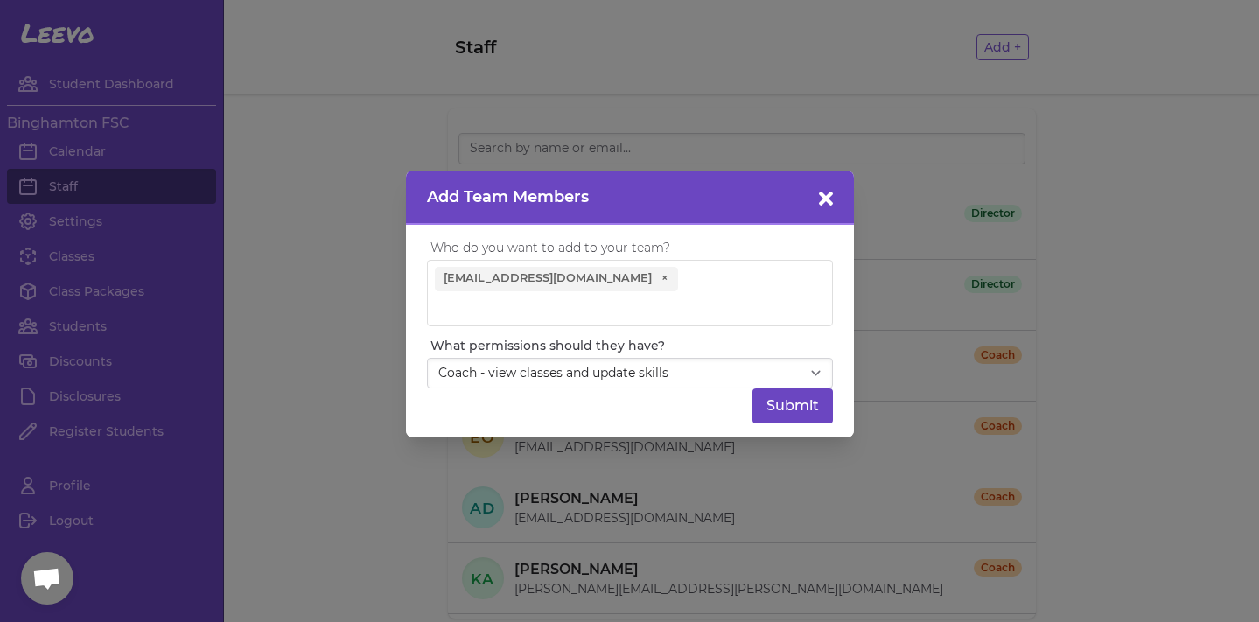
click at [806, 415] on button "Submit" at bounding box center [792, 405] width 80 height 35
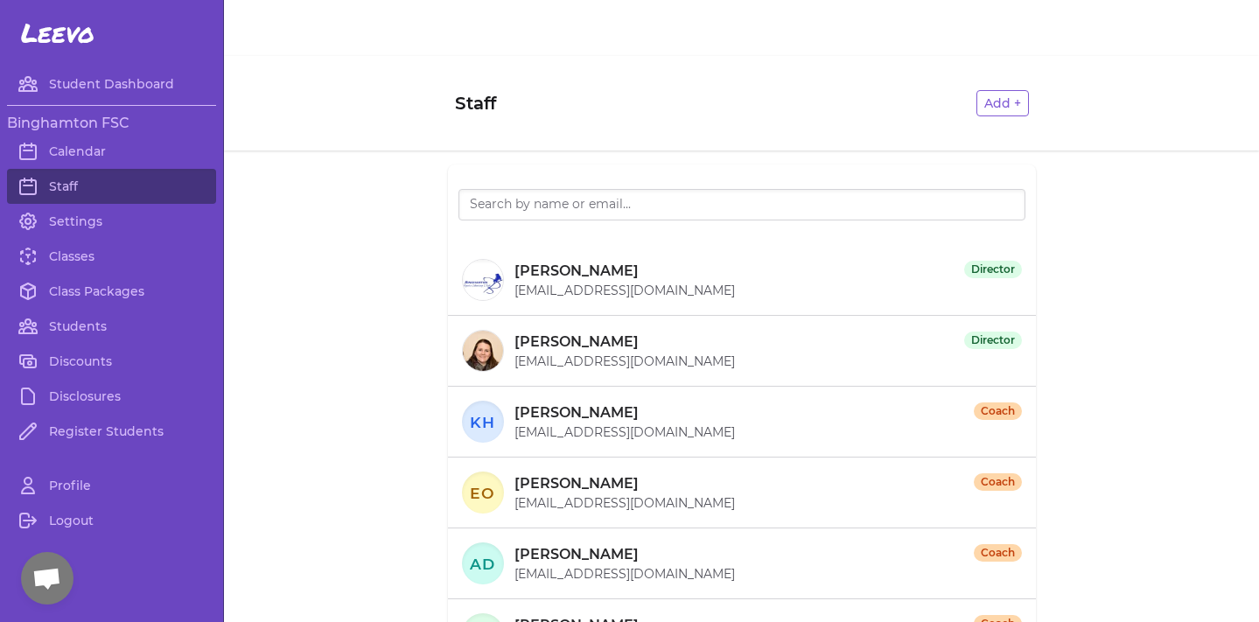
click at [57, 589] on span "Open chat" at bounding box center [46, 580] width 29 height 24
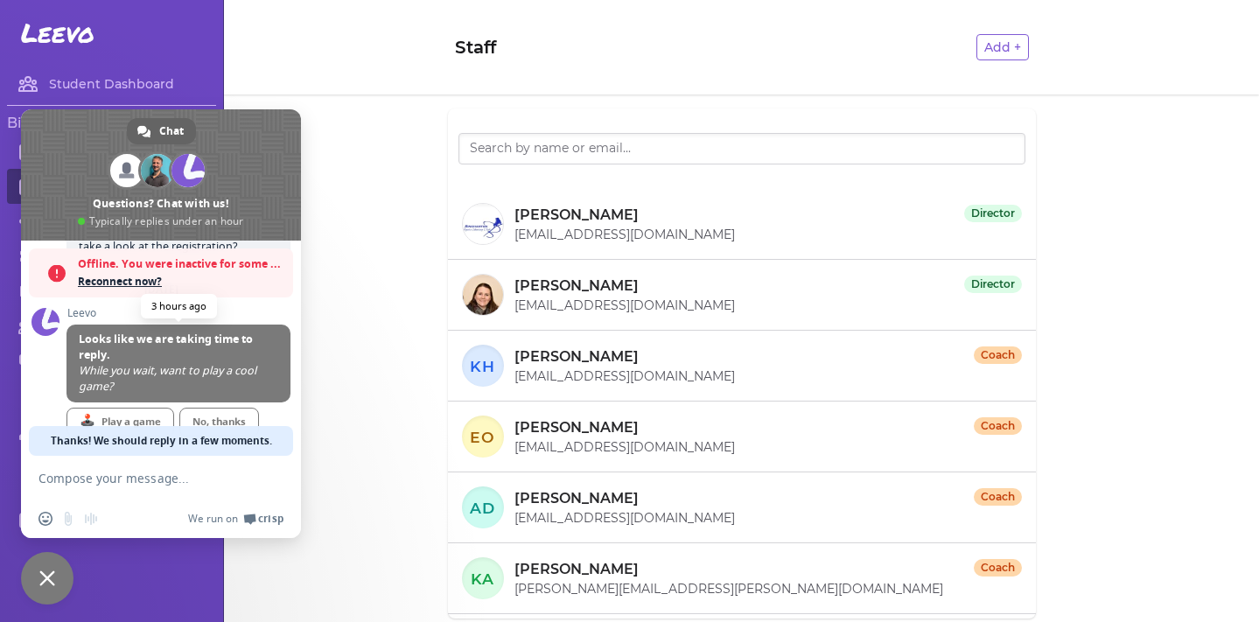
scroll to position [267, 0]
click at [150, 283] on span "Reconnect now?" at bounding box center [181, 281] width 206 height 17
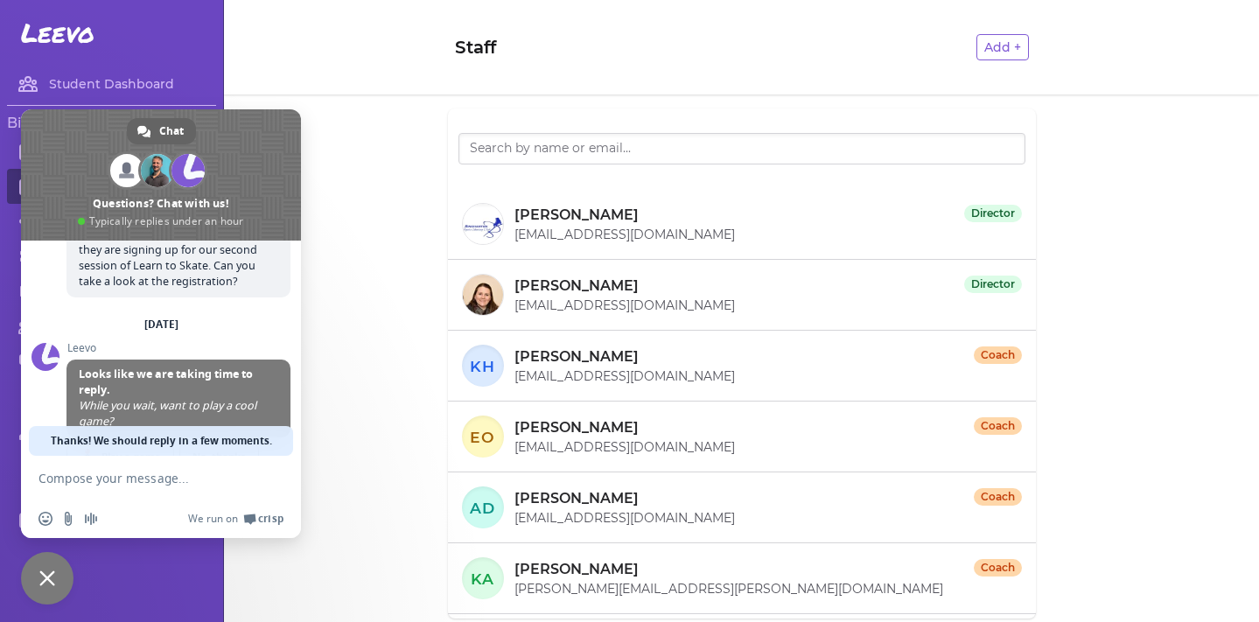
scroll to position [210, 0]
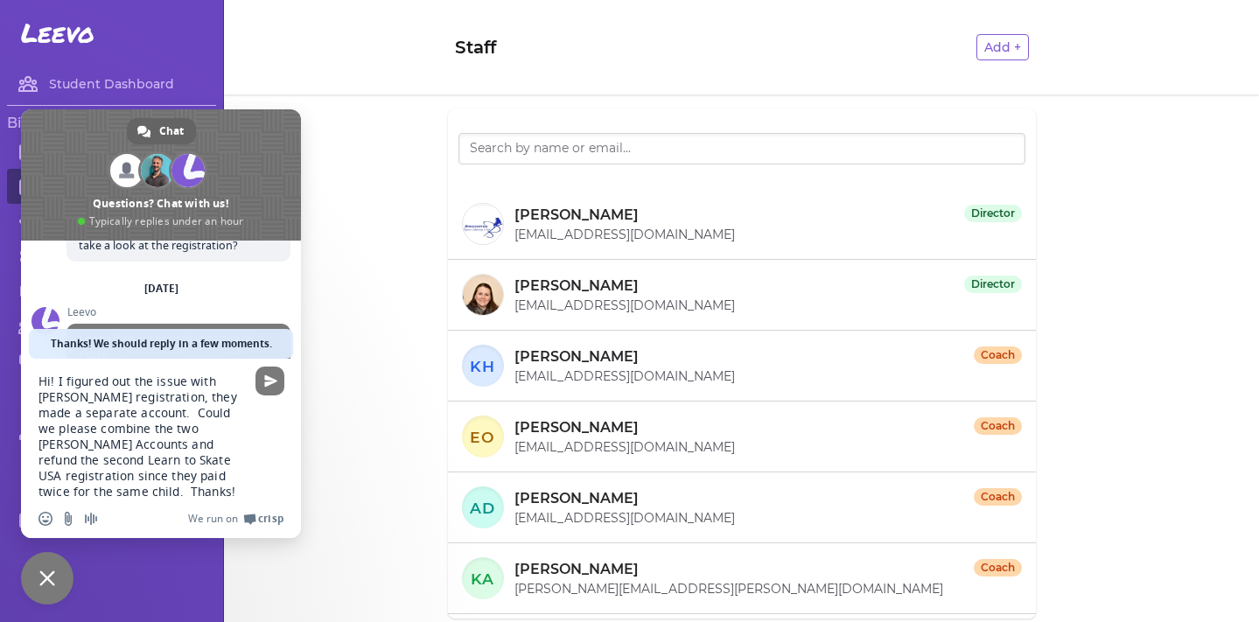
click at [57, 380] on textarea "Hi! I figured out the issue with [PERSON_NAME] registration, they made a separa…" at bounding box center [141, 436] width 206 height 126
type textarea "Hi! I figured out the issue with [PERSON_NAME] registration, they made a separa…"
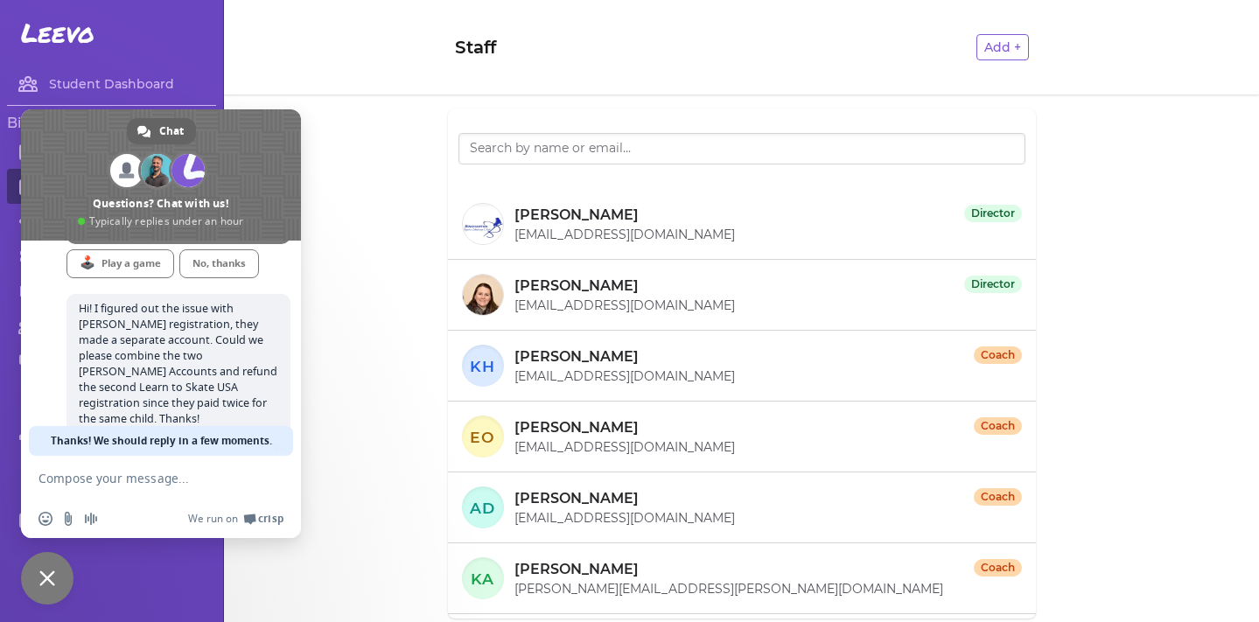
scroll to position [347, 0]
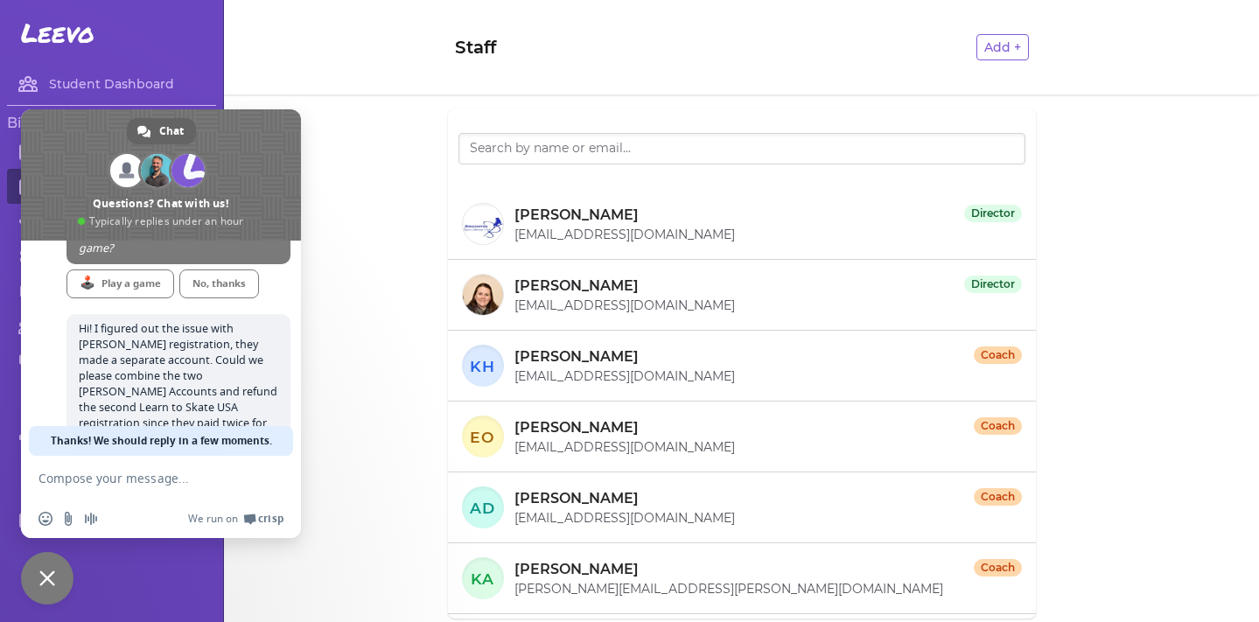
click at [395, 219] on div "[PERSON_NAME] Director [EMAIL_ADDRESS][DOMAIN_NAME] [PERSON_NAME] Director [EMA…" at bounding box center [741, 363] width 1035 height 538
click at [33, 588] on span "Close chat" at bounding box center [47, 578] width 52 height 52
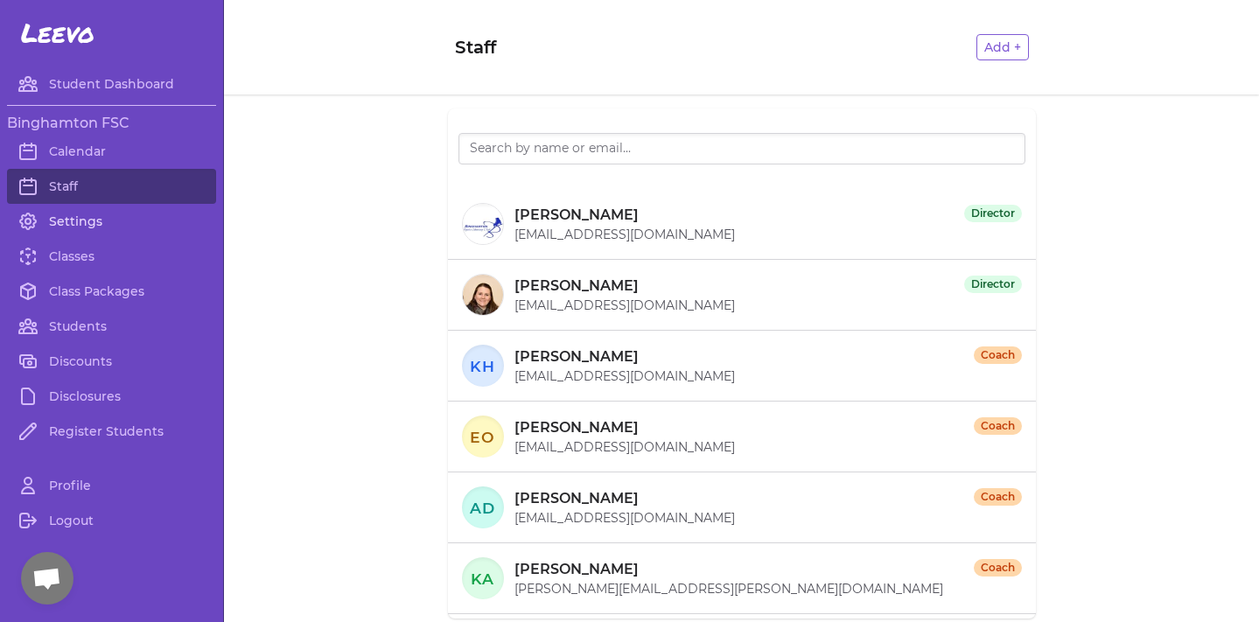
click at [73, 220] on link "Settings" at bounding box center [111, 221] width 209 height 35
select select "NY"
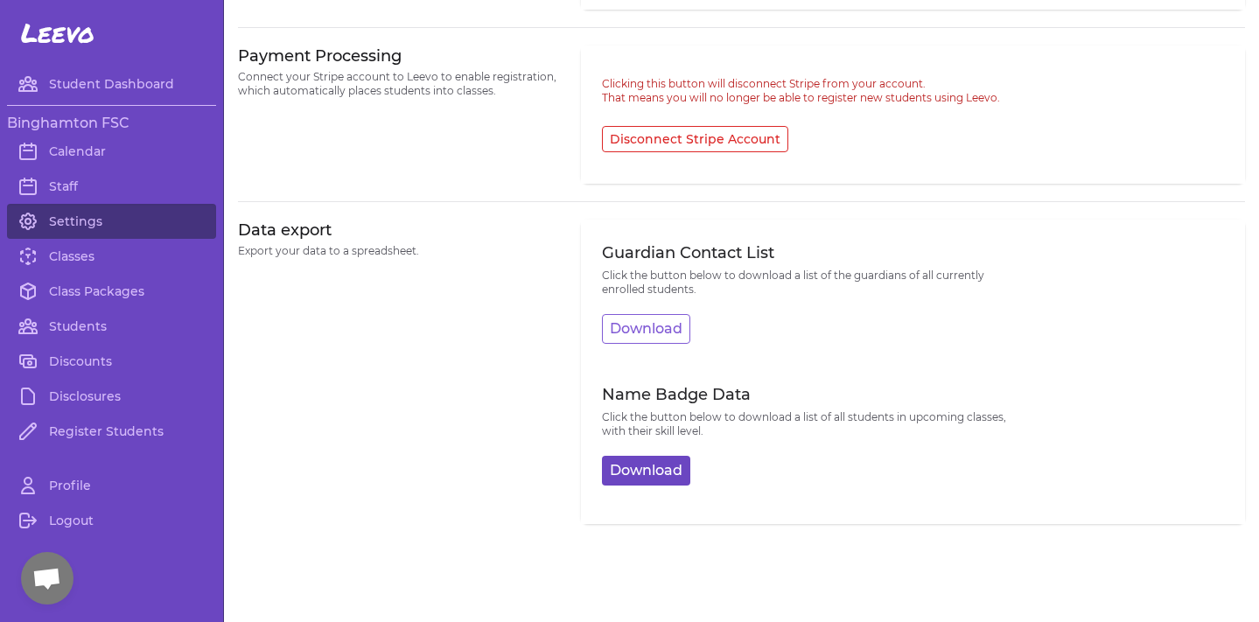
click at [627, 469] on button "Download" at bounding box center [646, 471] width 88 height 30
